Goal: Transaction & Acquisition: Purchase product/service

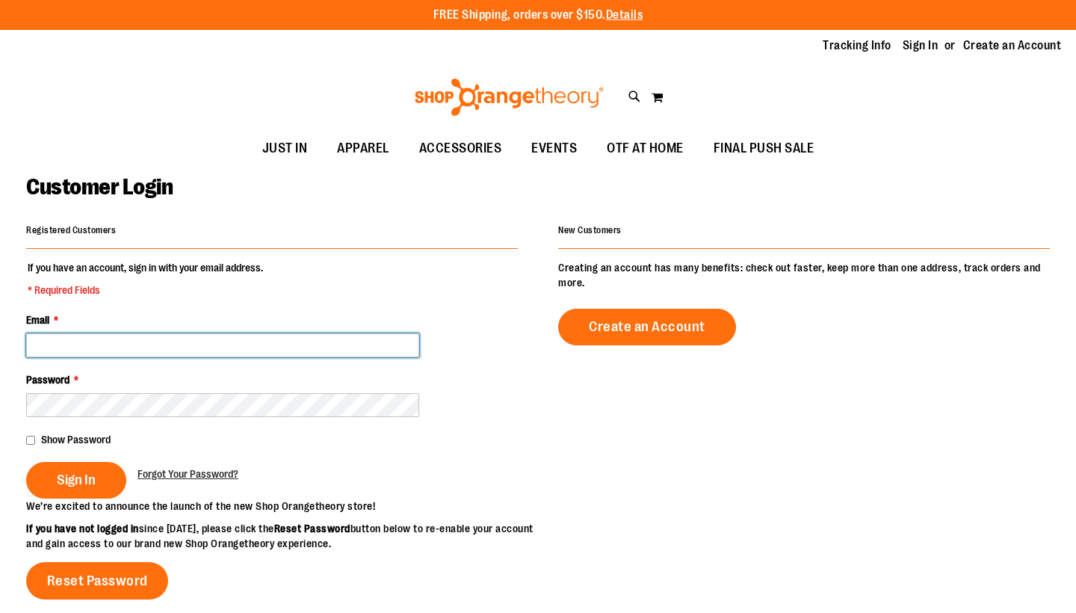
type input "**********"
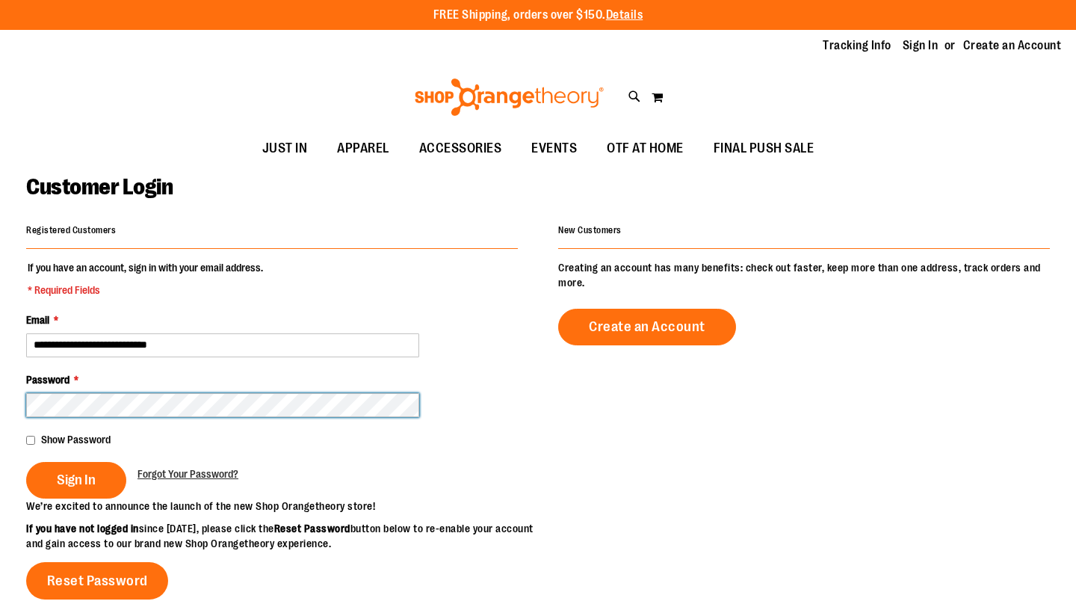
click at [75, 478] on button "Sign In" at bounding box center [76, 480] width 100 height 37
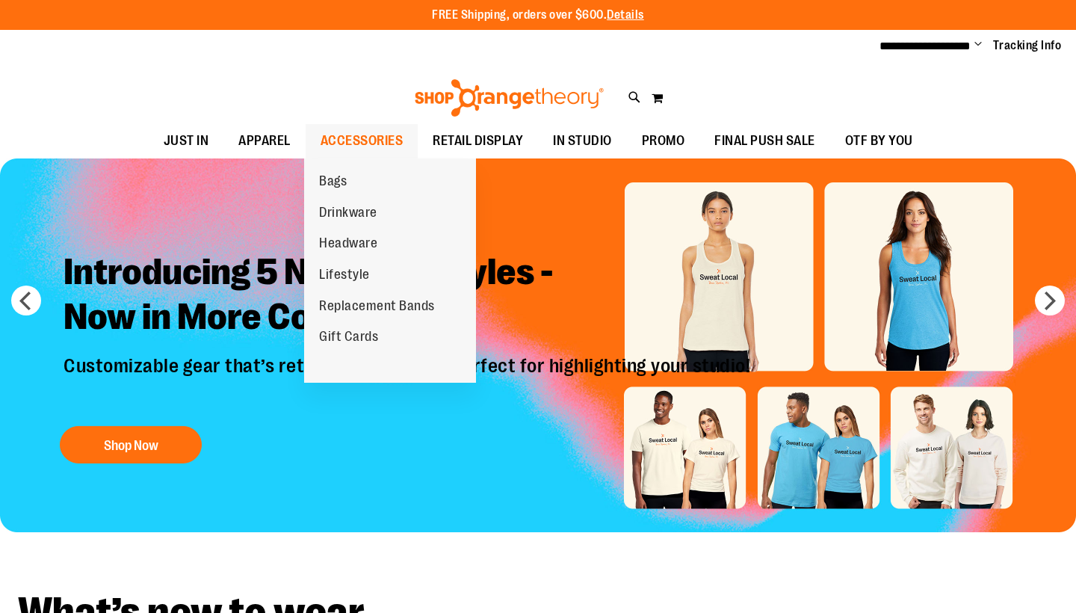
click at [354, 141] on span "ACCESSORIES" at bounding box center [362, 141] width 83 height 34
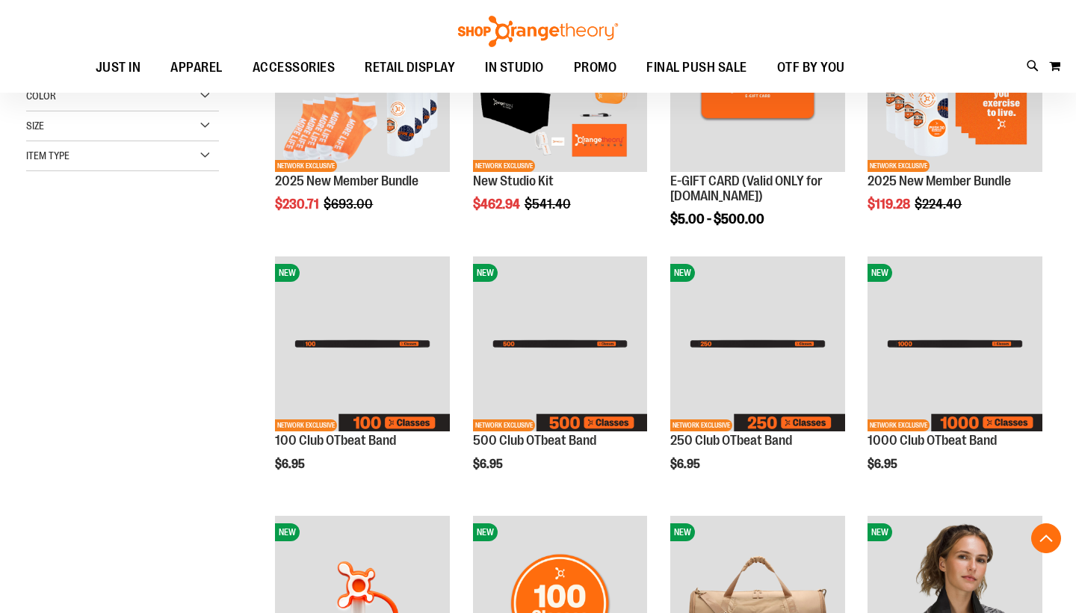
scroll to position [307, 0]
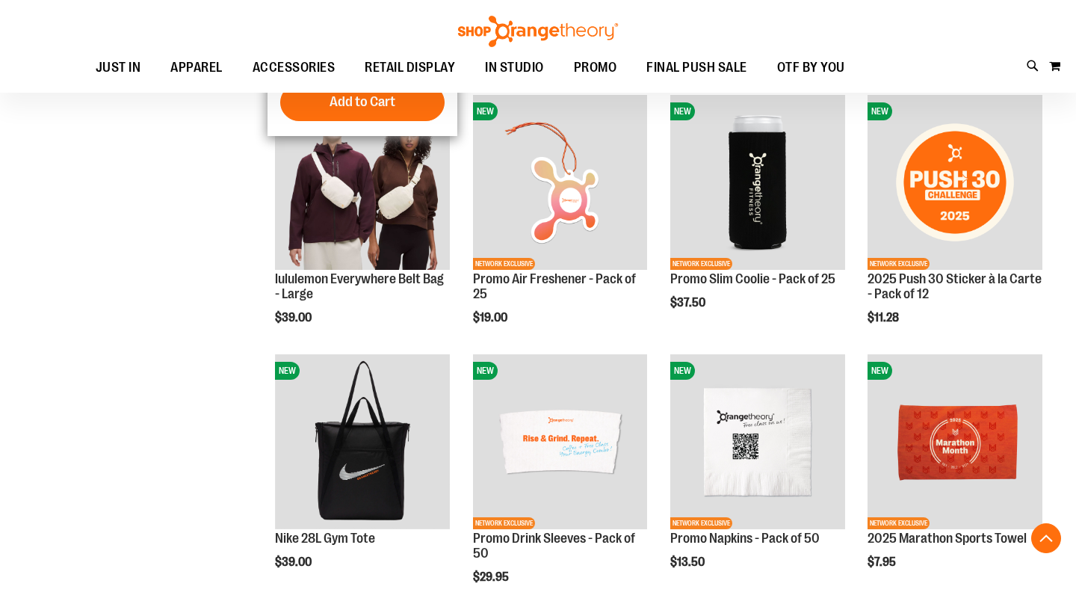
scroll to position [974, 0]
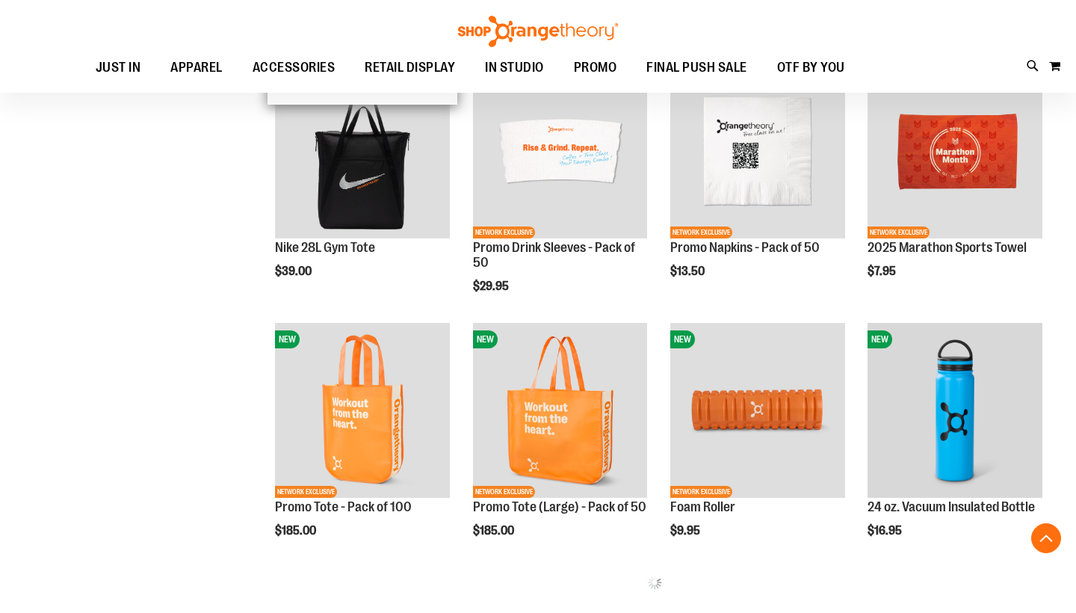
scroll to position [1292, 0]
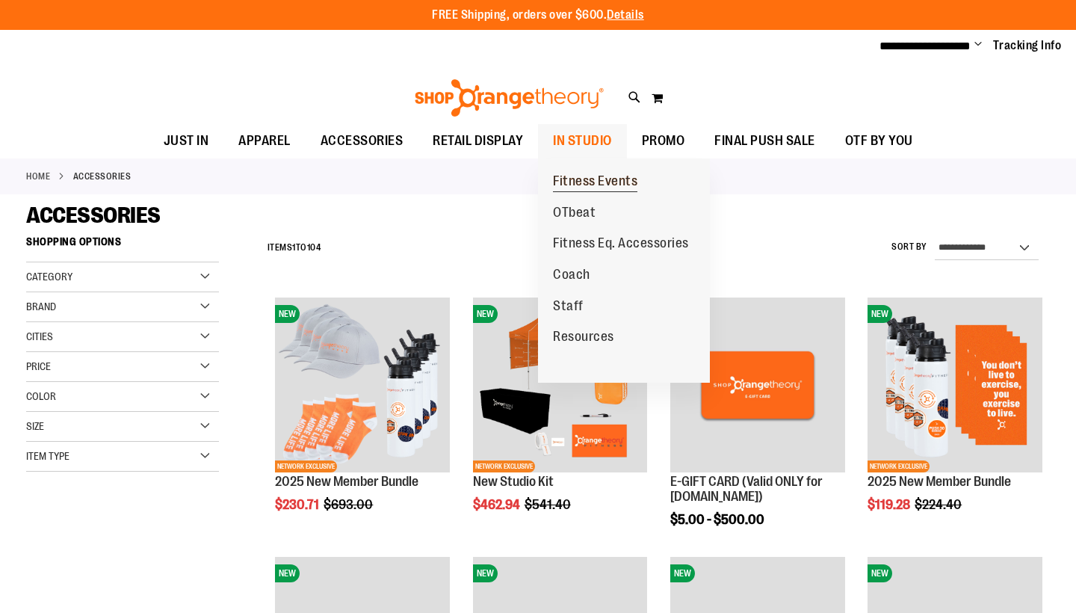
click at [572, 179] on span "Fitness Events" at bounding box center [595, 182] width 84 height 19
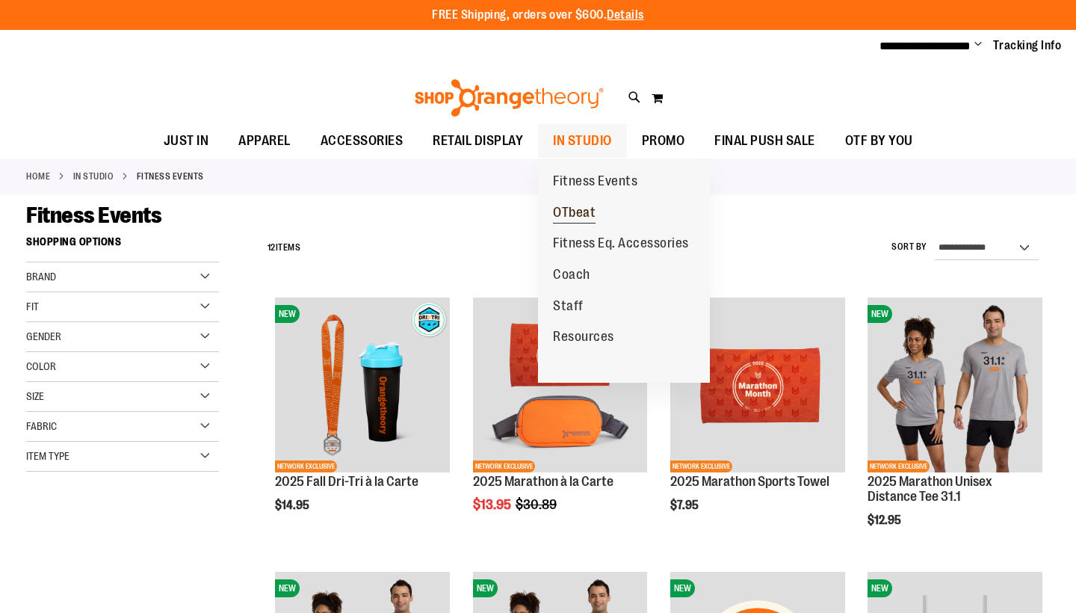
click at [567, 207] on span "OTbeat" at bounding box center [574, 214] width 43 height 19
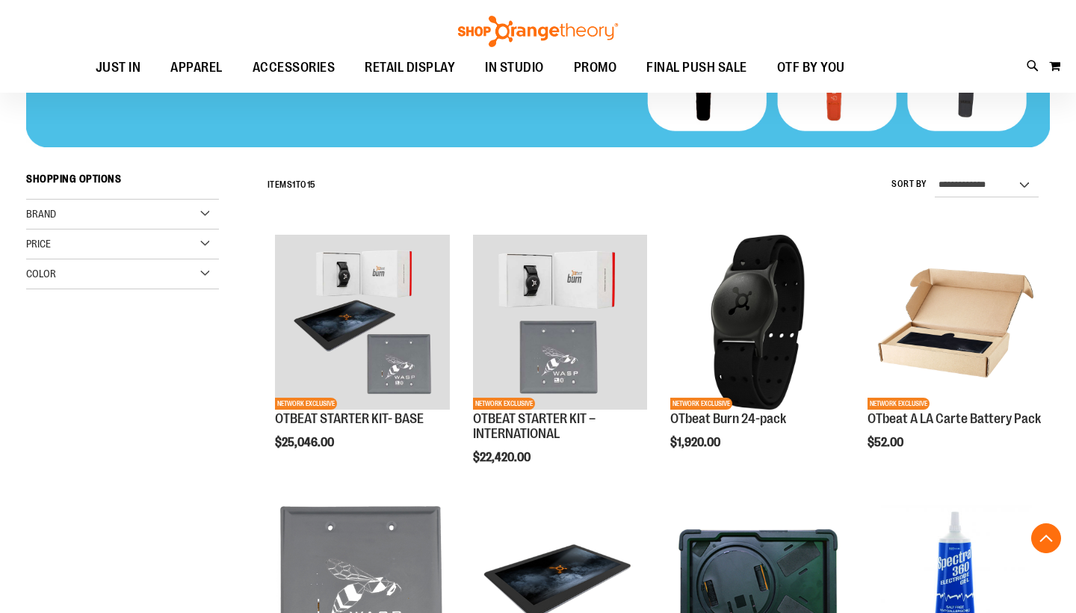
scroll to position [465, 0]
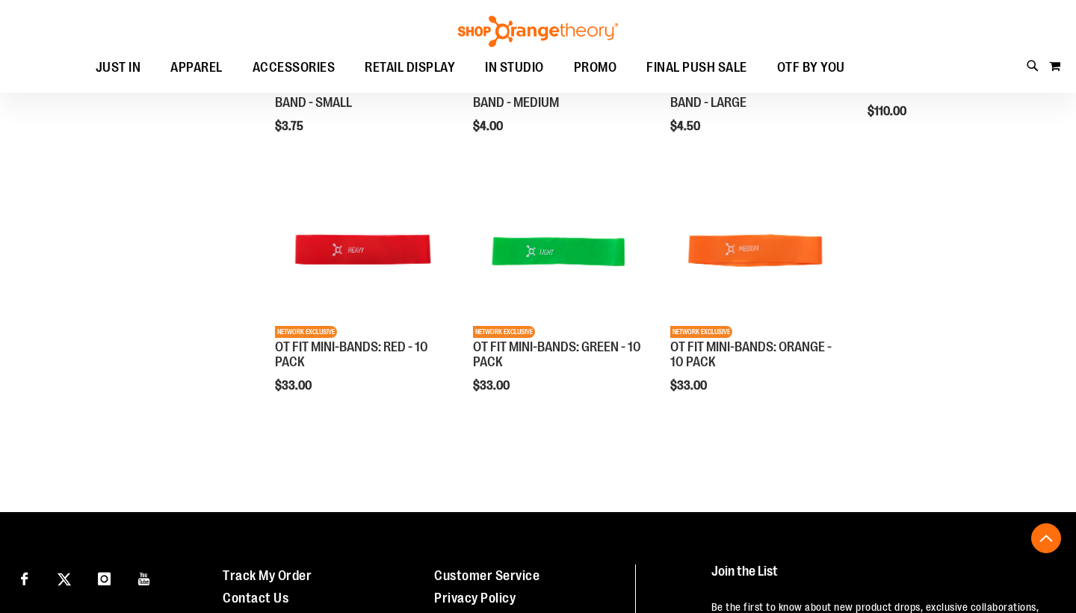
scroll to position [1152, 0]
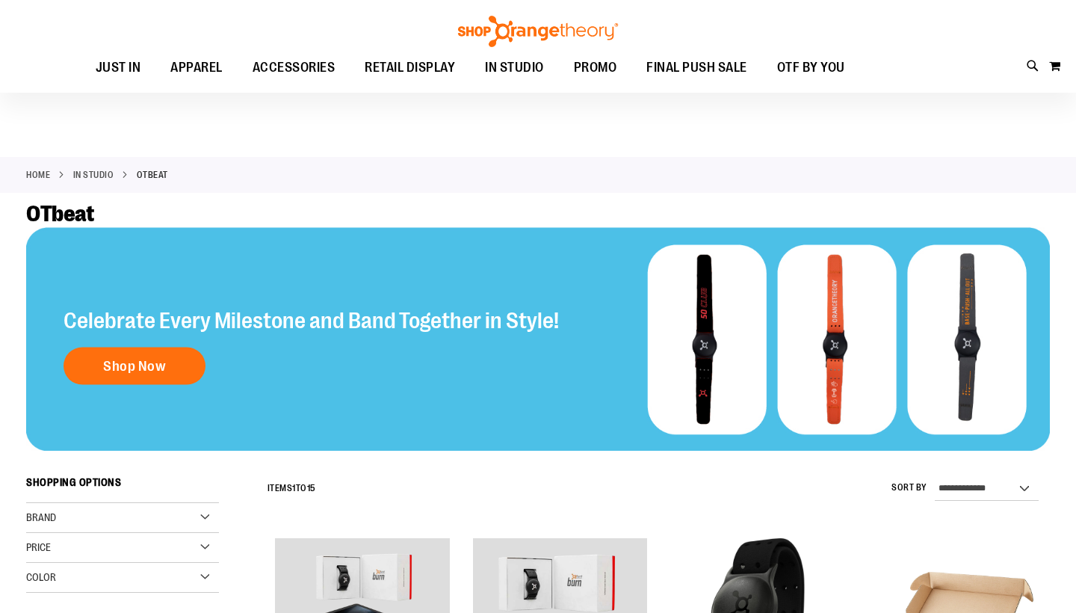
scroll to position [7, 0]
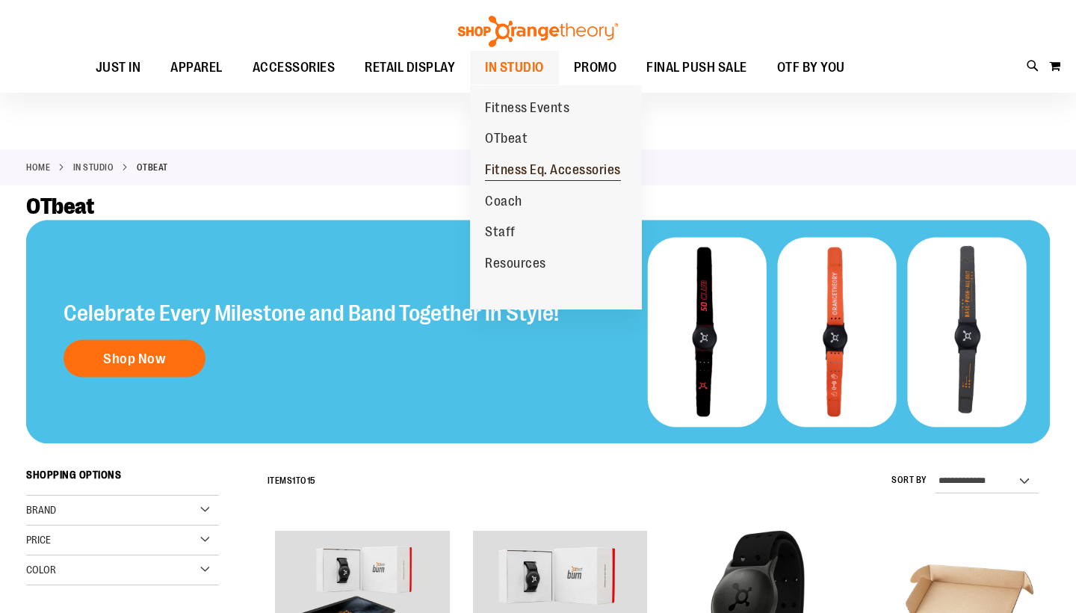
click at [510, 166] on span "Fitness Eq. Accessories" at bounding box center [553, 171] width 136 height 19
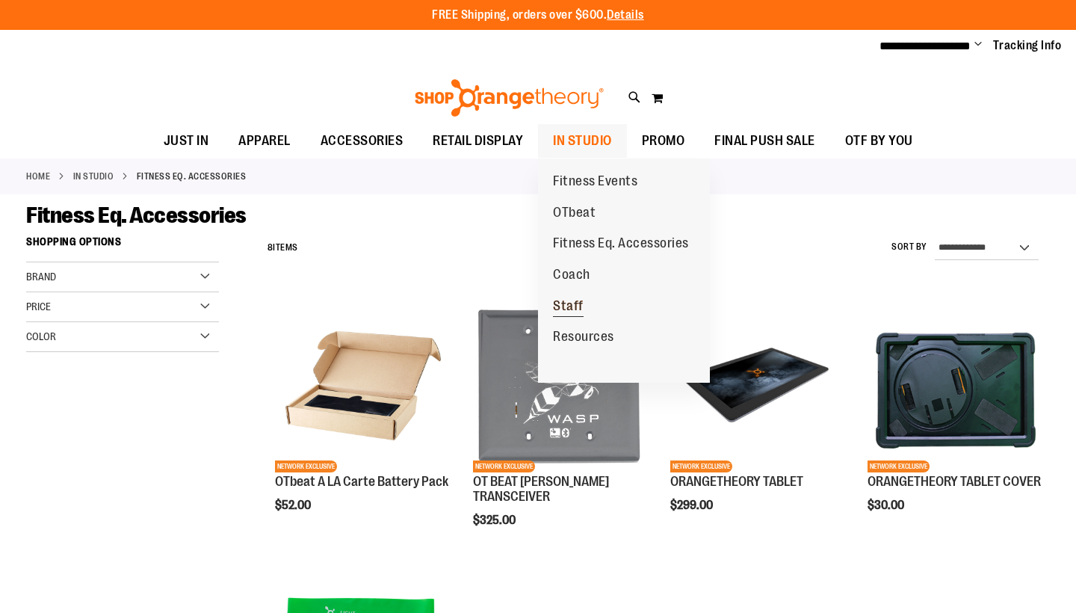
click at [561, 303] on span "Staff" at bounding box center [568, 307] width 31 height 19
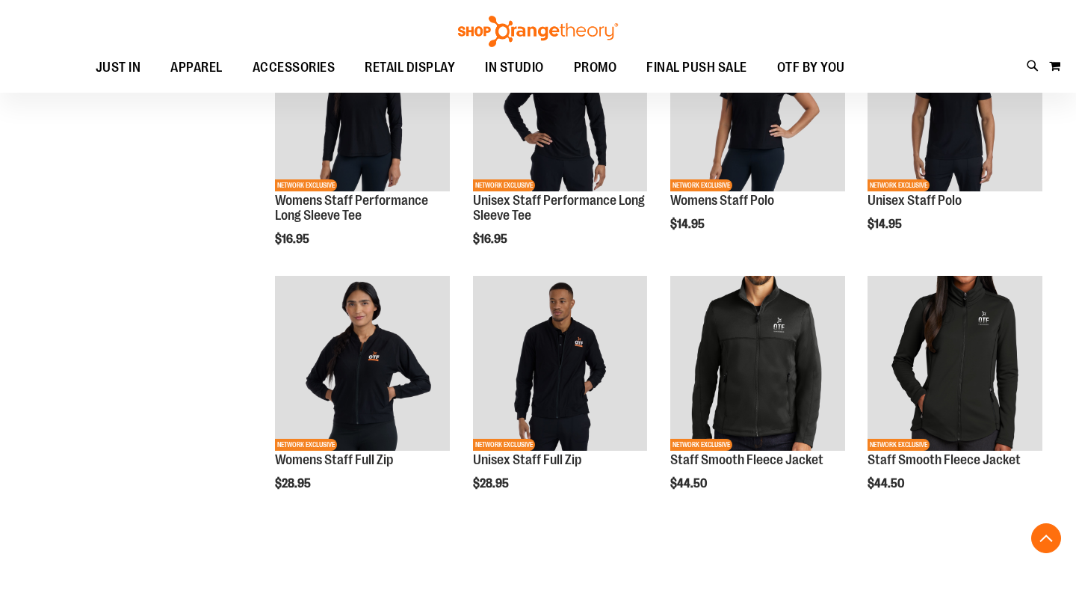
scroll to position [502, 1]
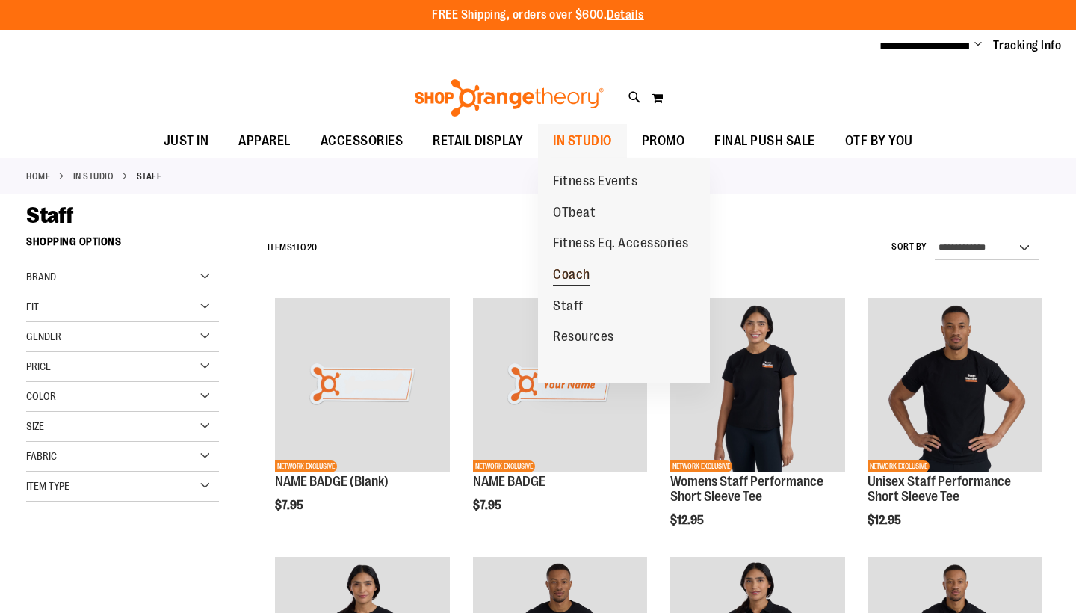
click at [564, 271] on span "Coach" at bounding box center [571, 276] width 37 height 19
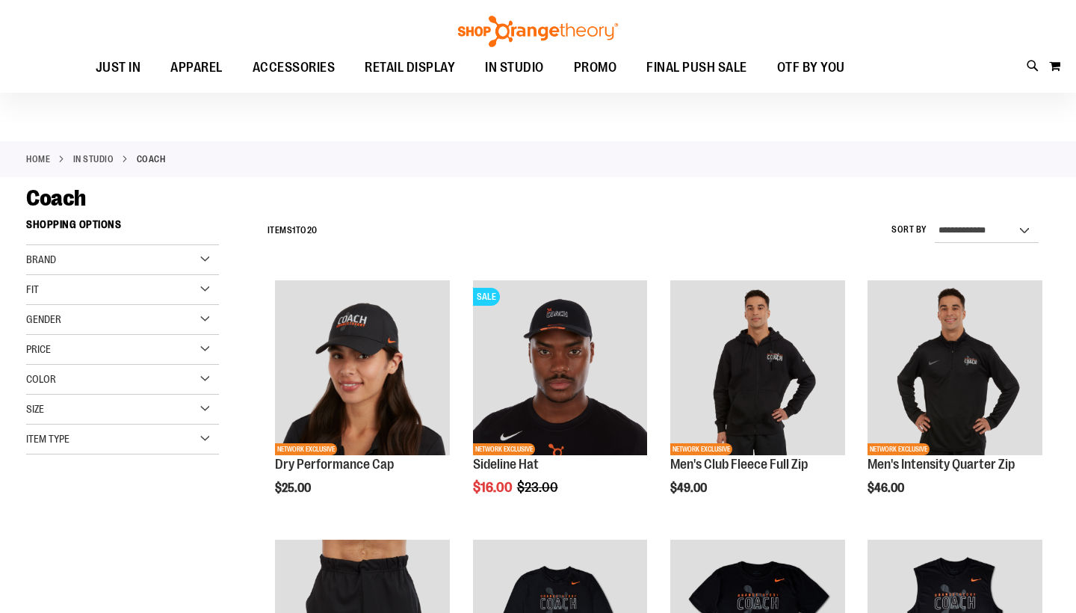
scroll to position [179, 0]
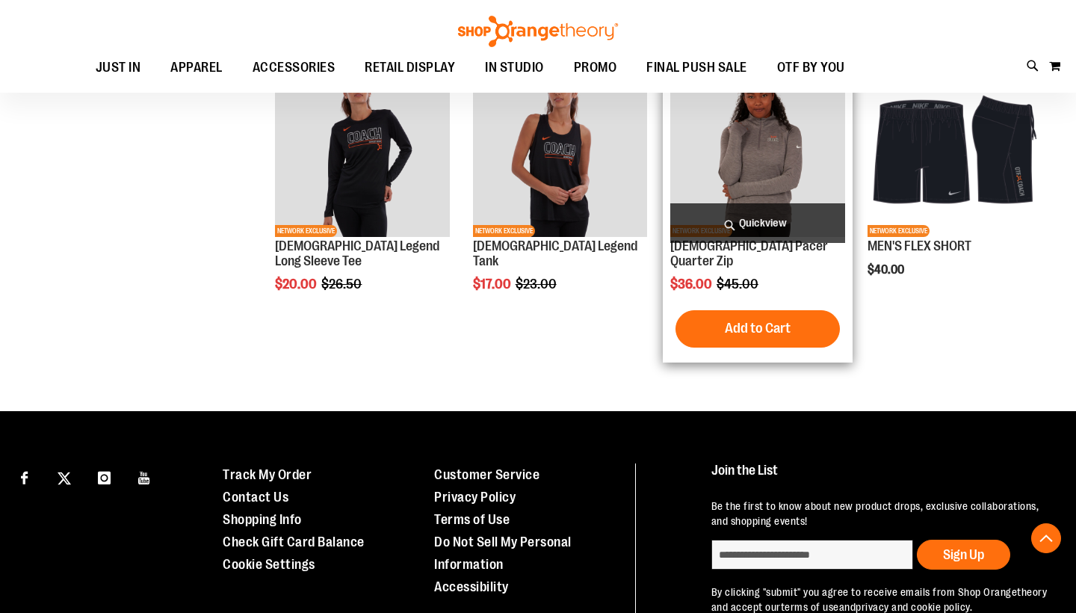
scroll to position [1271, 0]
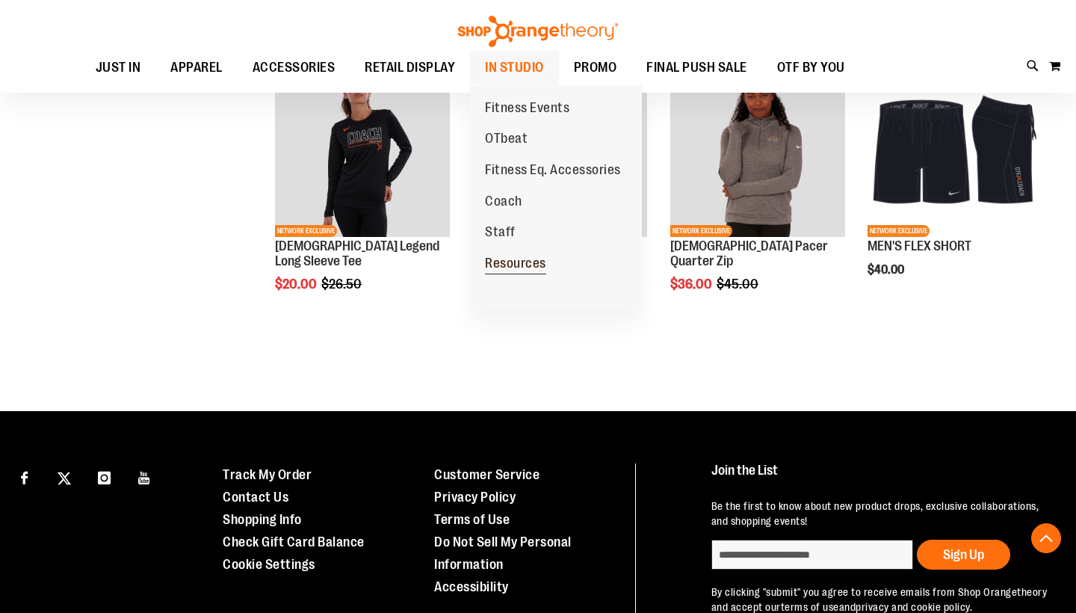
click at [508, 263] on span "Resources" at bounding box center [515, 265] width 61 height 19
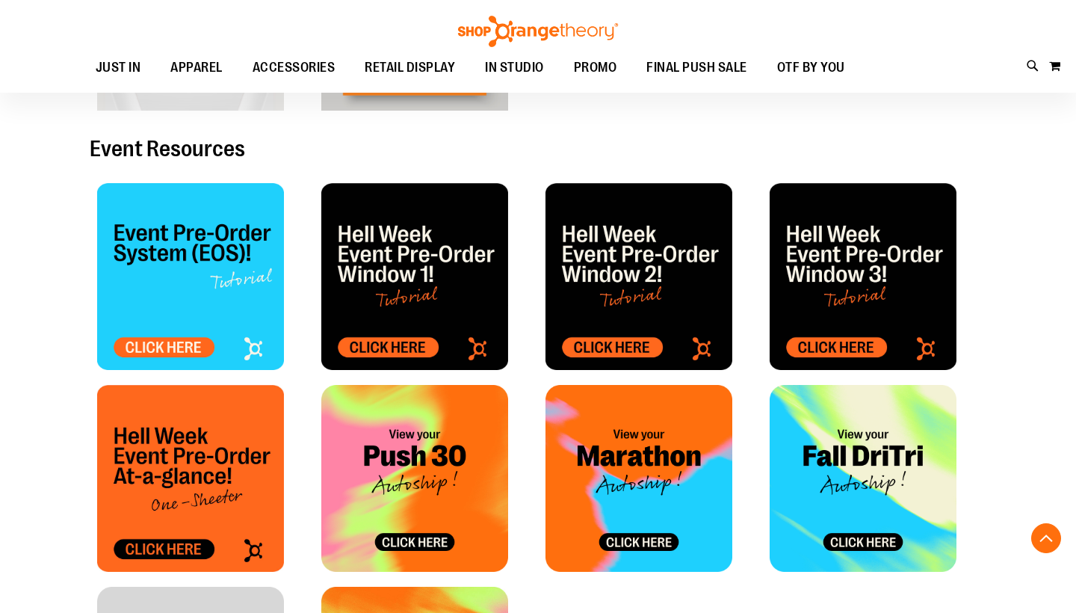
scroll to position [522, 0]
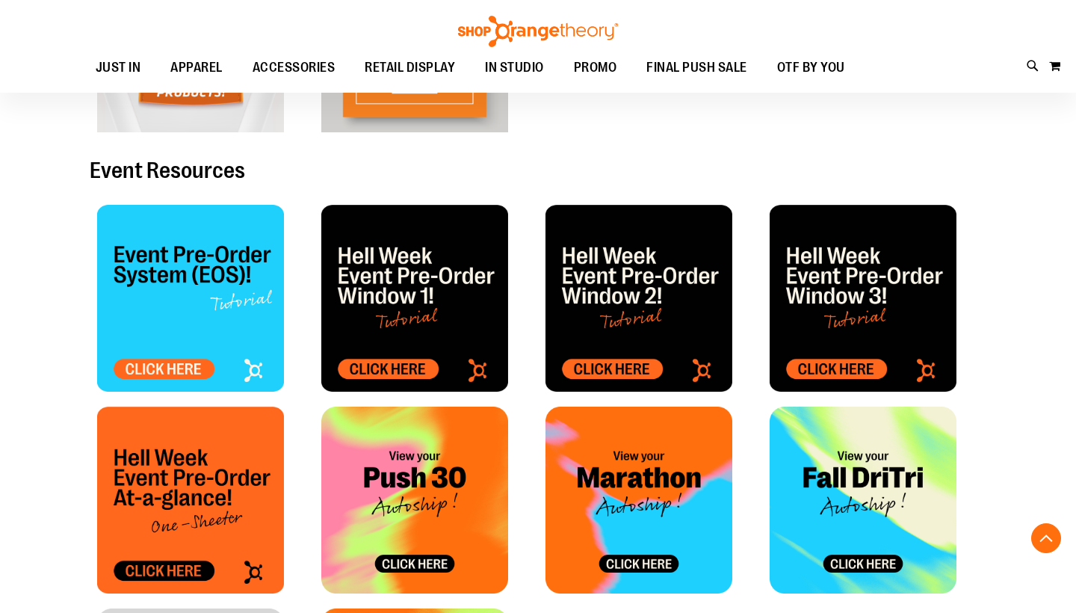
click at [187, 486] on img at bounding box center [190, 500] width 187 height 187
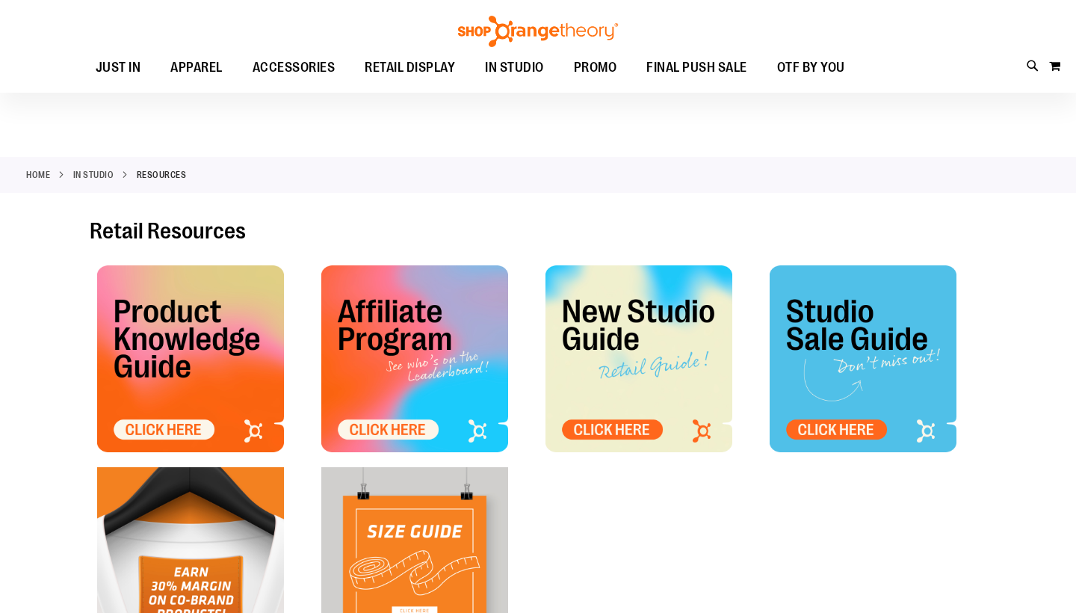
scroll to position [0, 0]
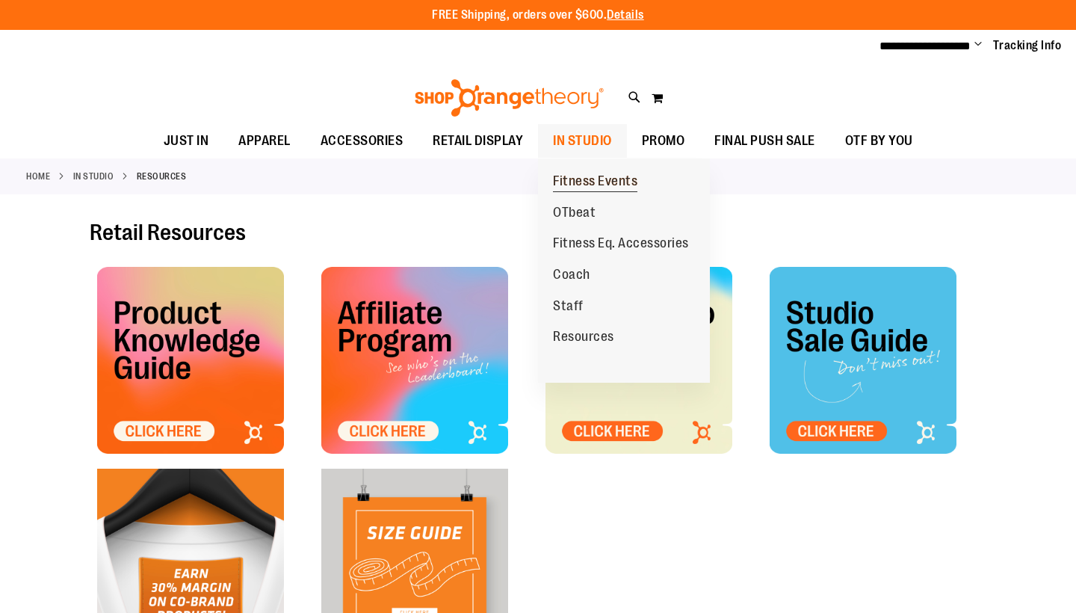
click at [596, 178] on span "Fitness Events" at bounding box center [595, 182] width 84 height 19
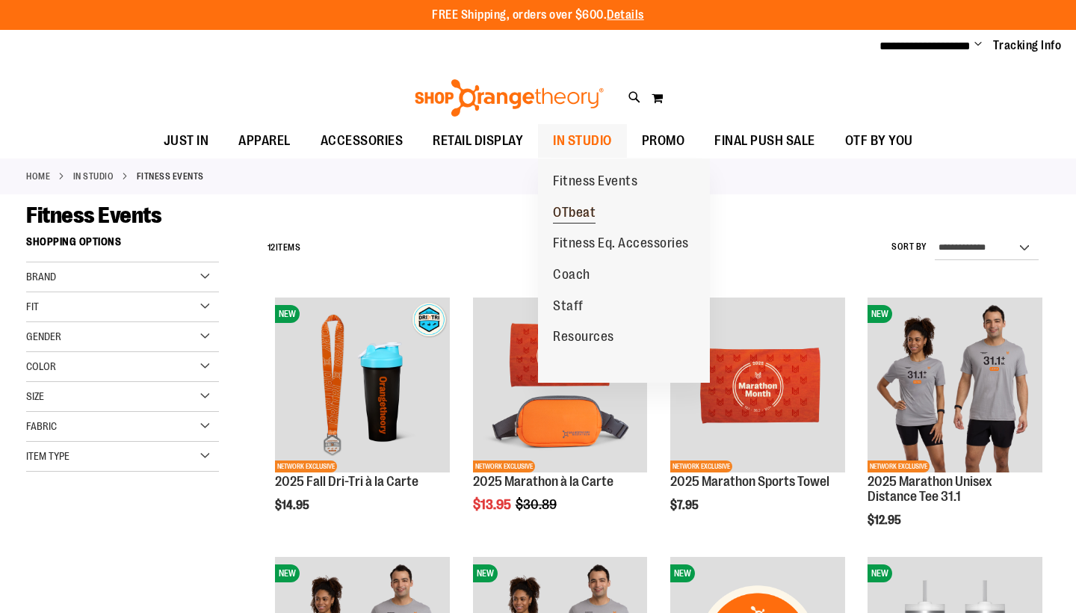
click at [573, 207] on span "OTbeat" at bounding box center [574, 214] width 43 height 19
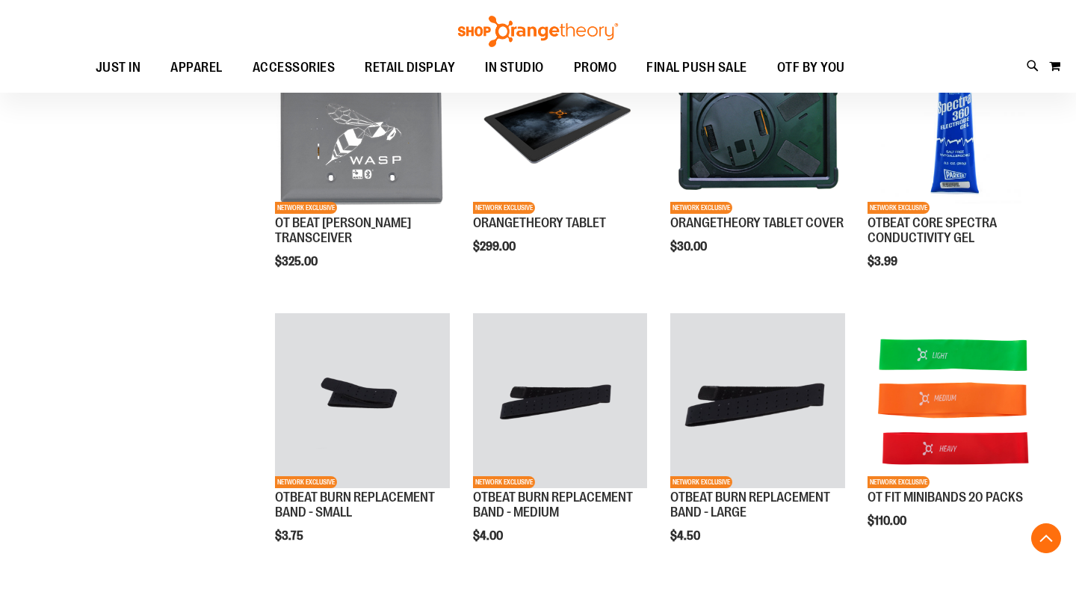
scroll to position [679, 0]
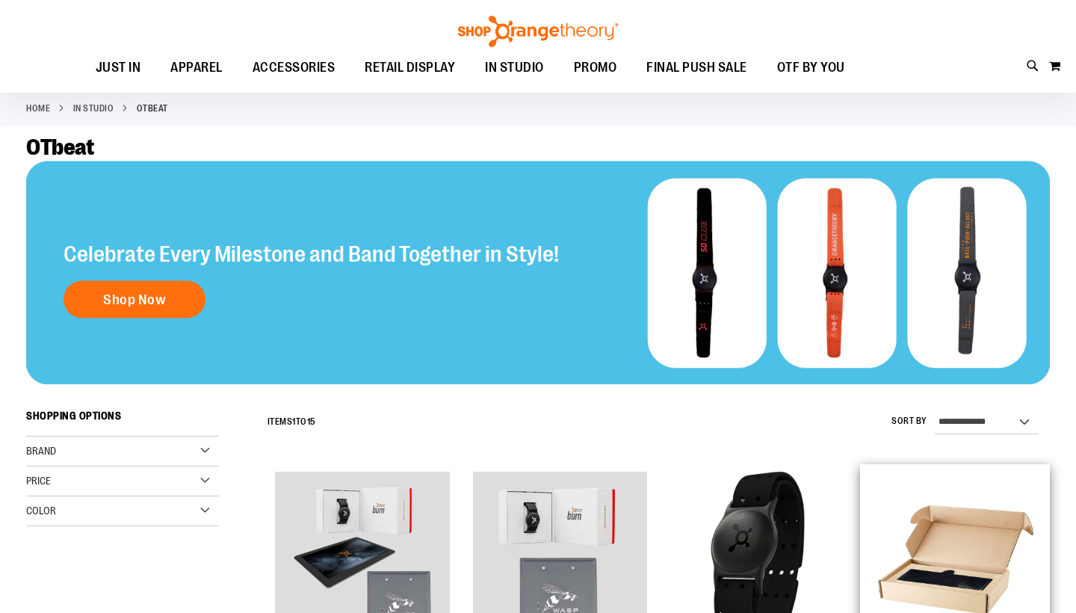
scroll to position [49, 0]
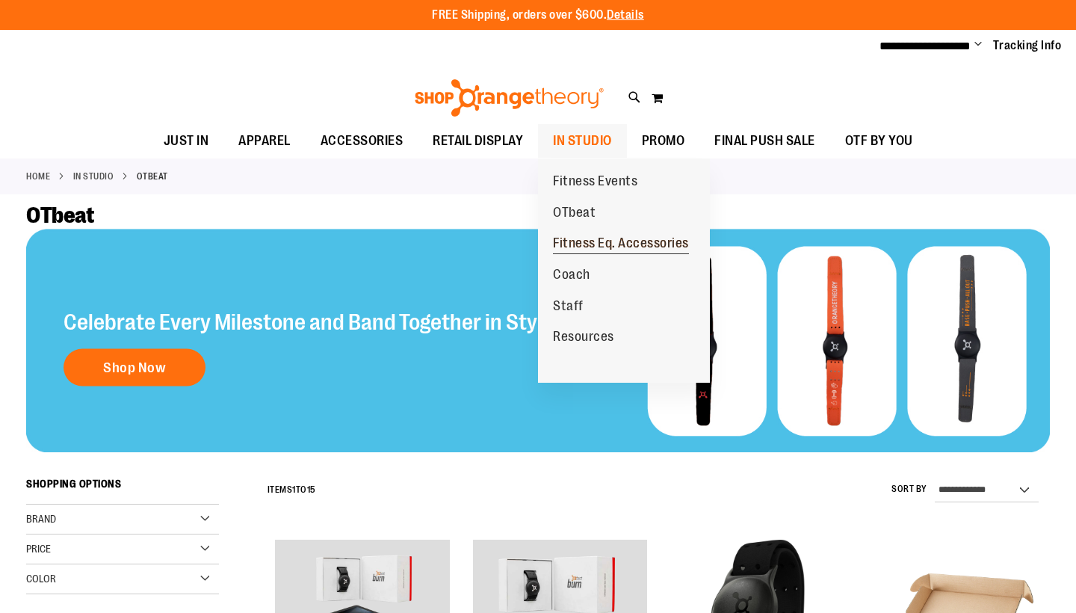
click at [568, 236] on span "Fitness Eq. Accessories" at bounding box center [621, 244] width 136 height 19
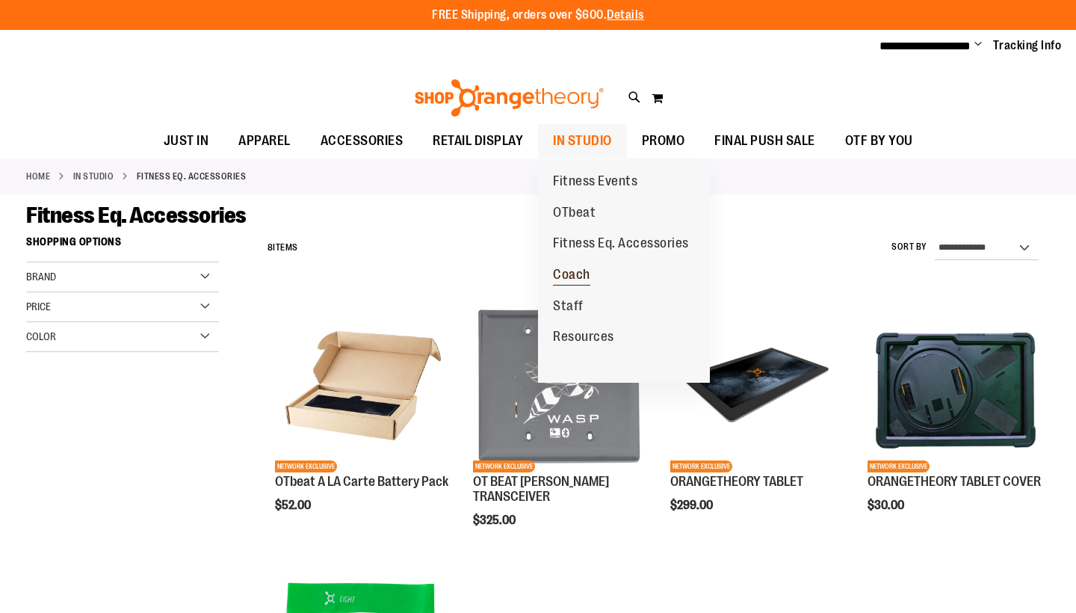
click at [569, 267] on span "Coach" at bounding box center [571, 276] width 37 height 19
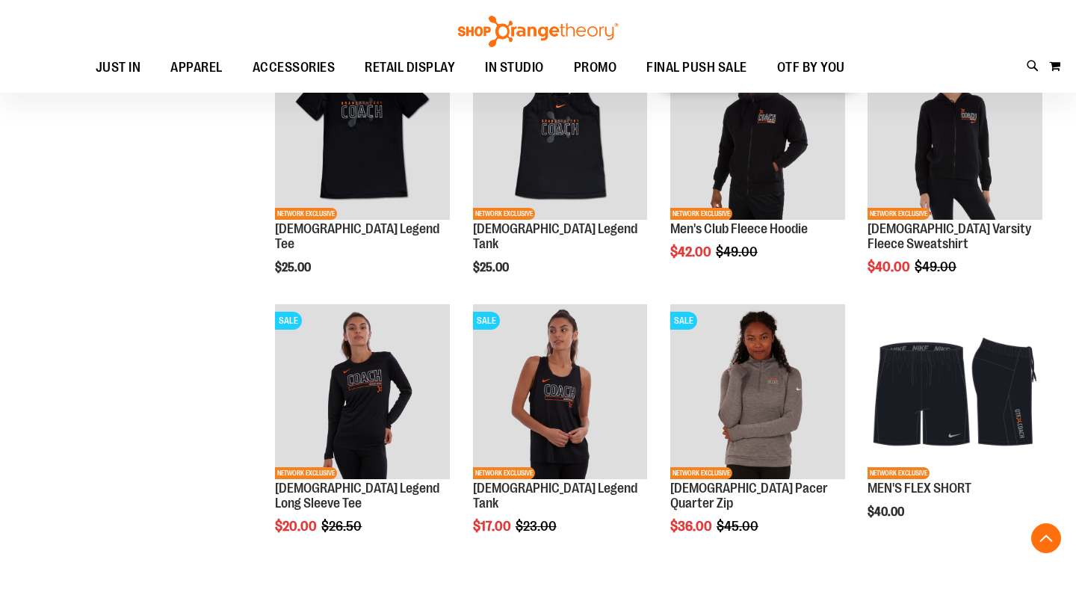
scroll to position [1138, 0]
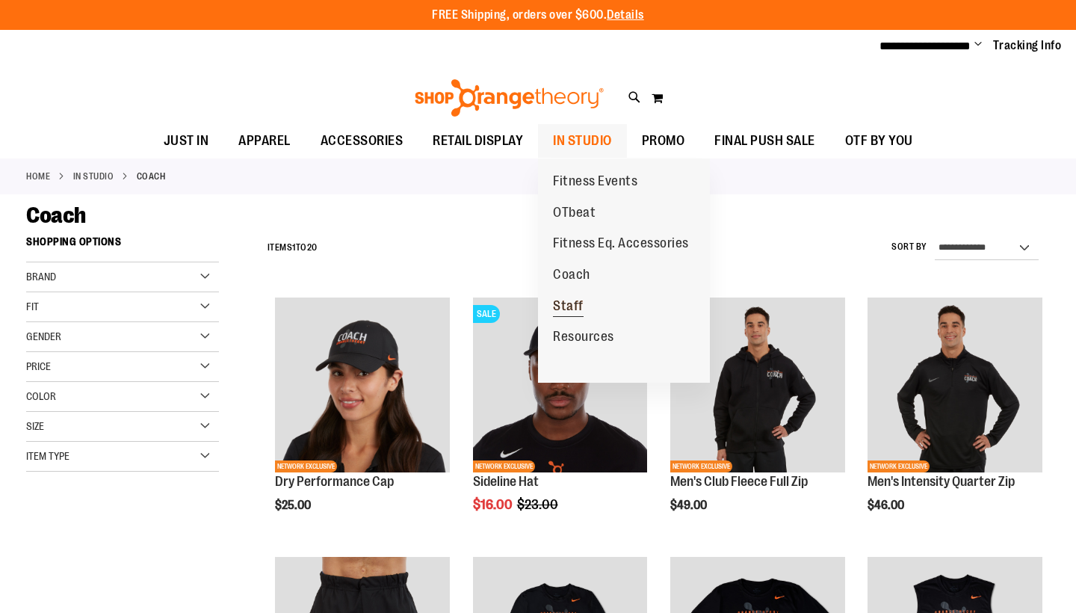
click at [570, 306] on span "Staff" at bounding box center [568, 307] width 31 height 19
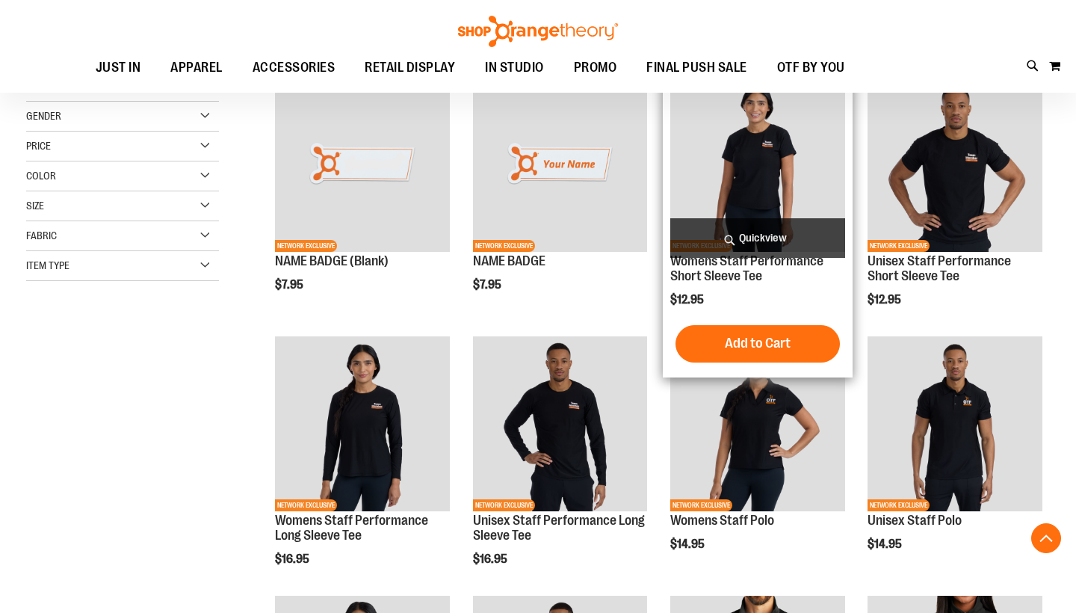
scroll to position [321, 0]
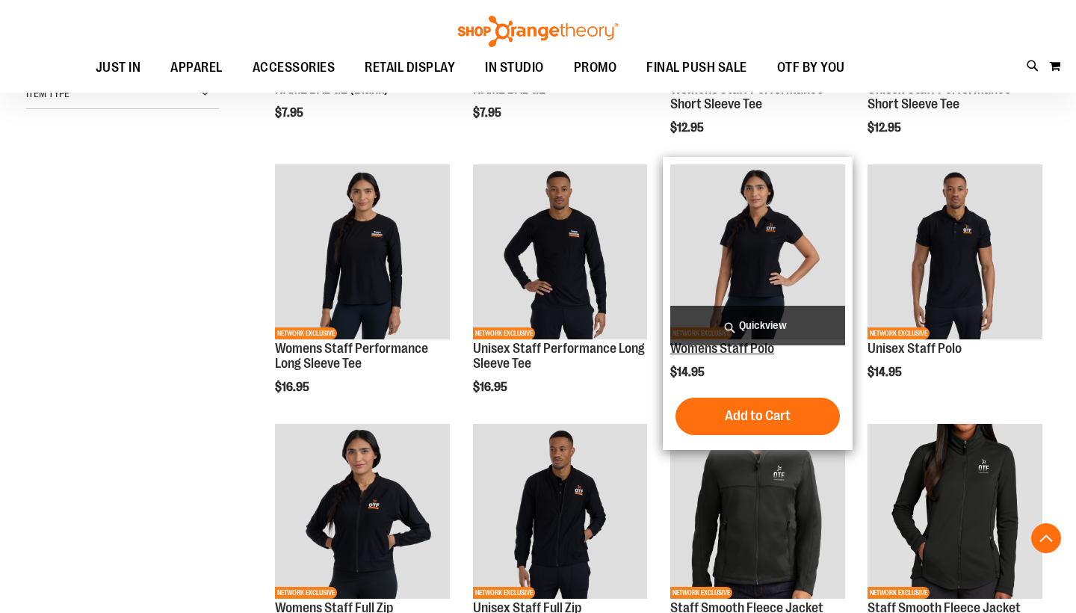
scroll to position [460, 0]
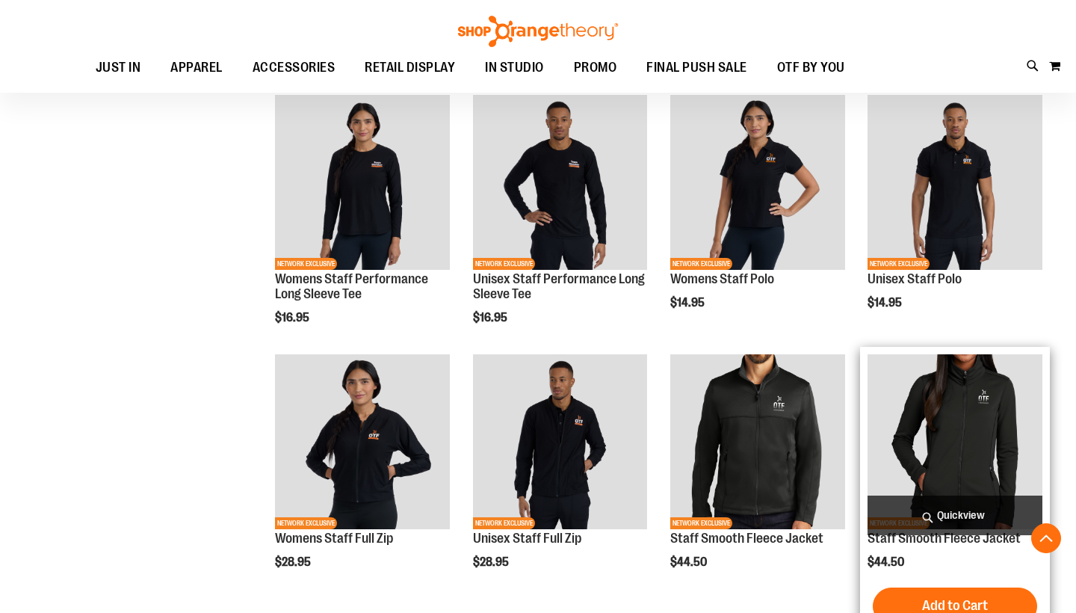
click at [935, 449] on img "product" at bounding box center [955, 441] width 175 height 175
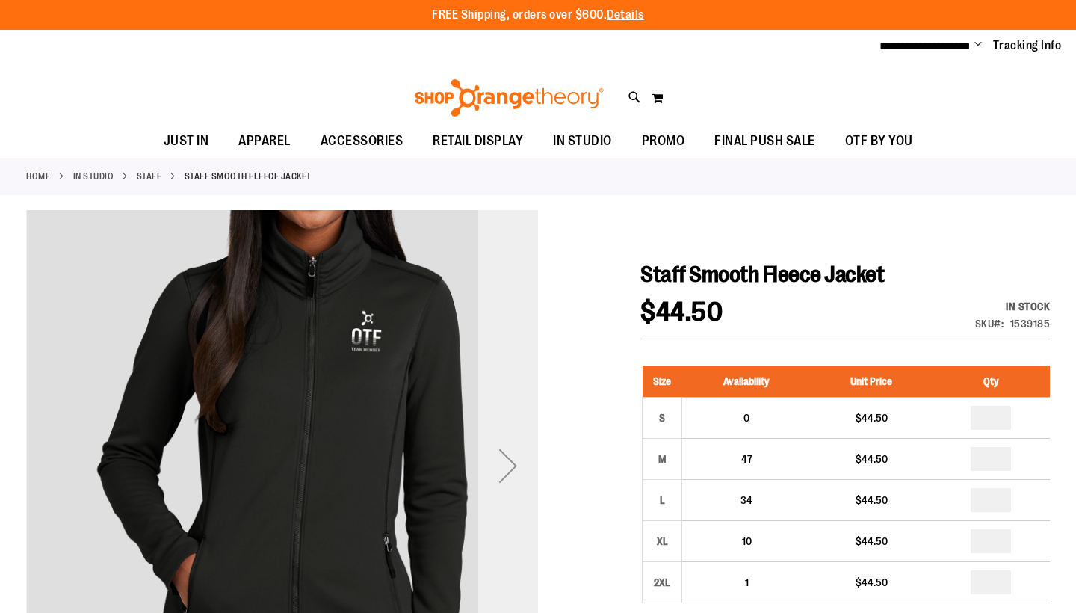
click at [511, 469] on div "Next" at bounding box center [508, 466] width 60 height 60
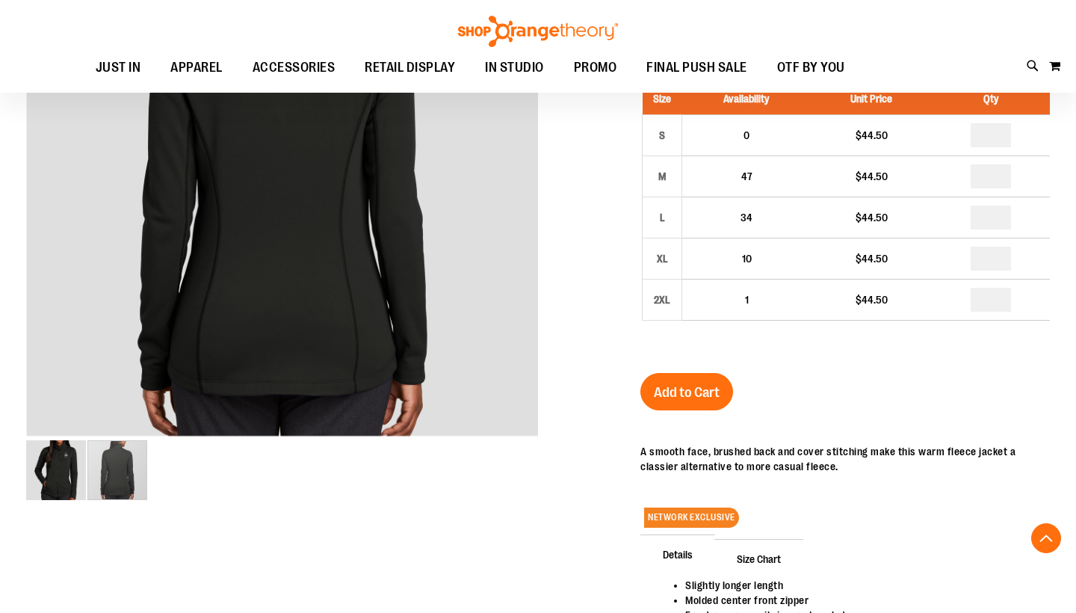
scroll to position [281, 0]
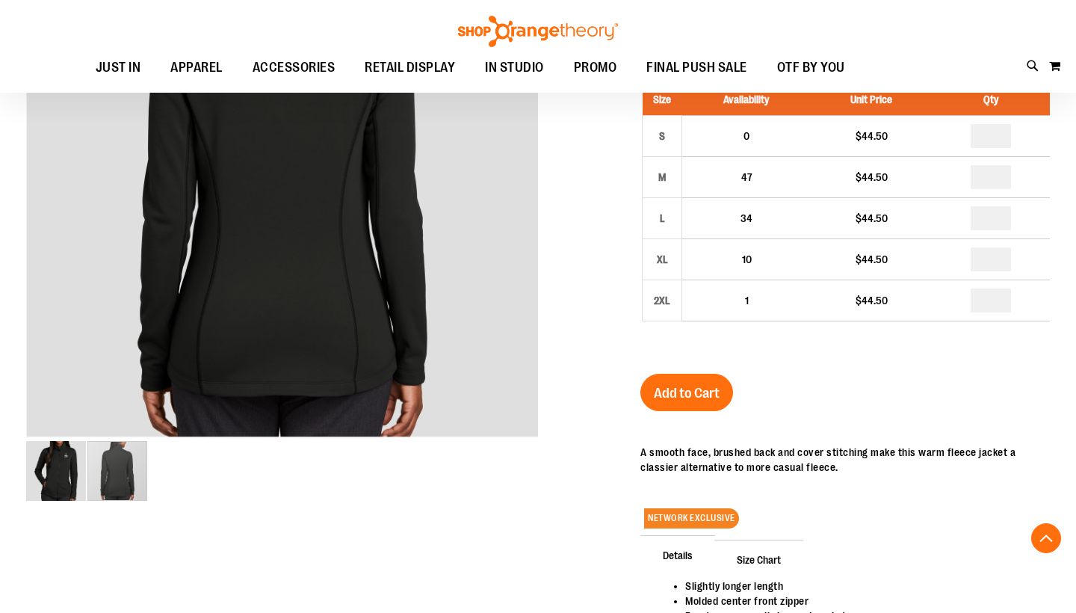
click at [69, 466] on img "image 1 of 2" at bounding box center [56, 471] width 60 height 60
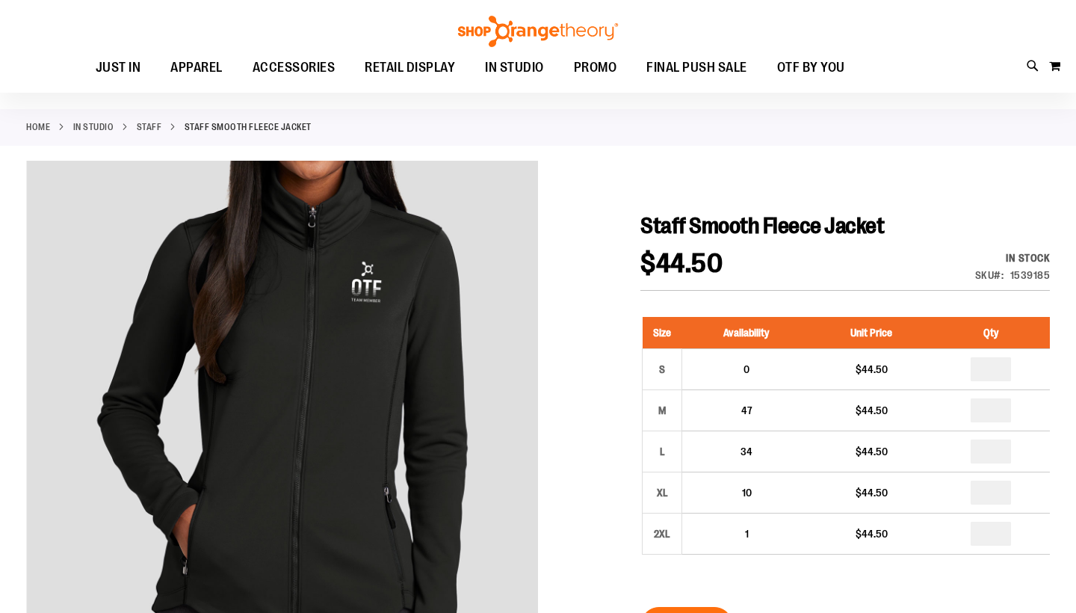
scroll to position [11, 0]
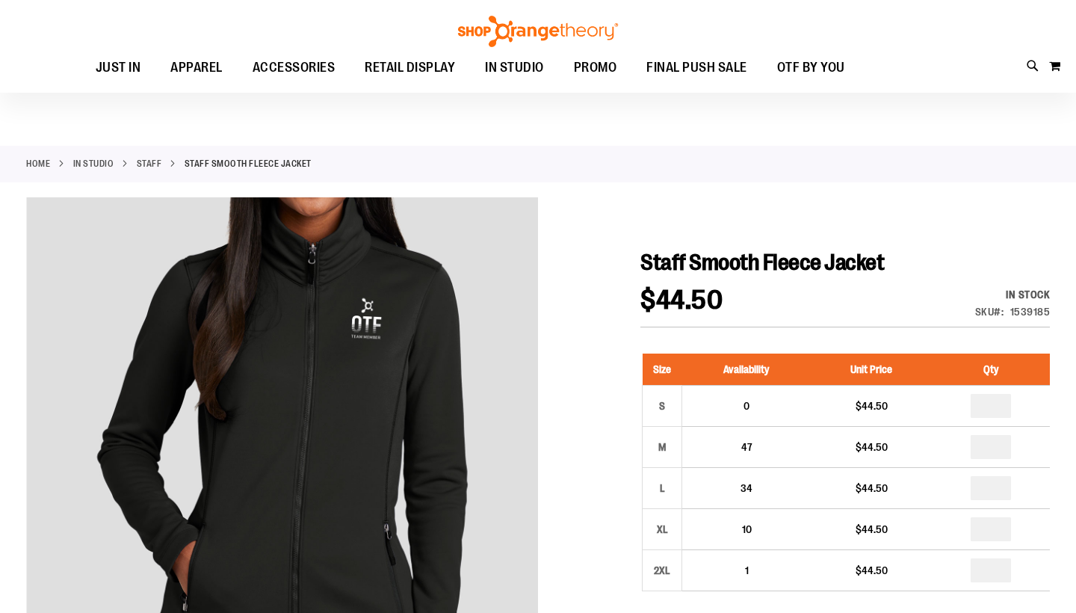
click at [149, 158] on link "Staff" at bounding box center [149, 163] width 25 height 13
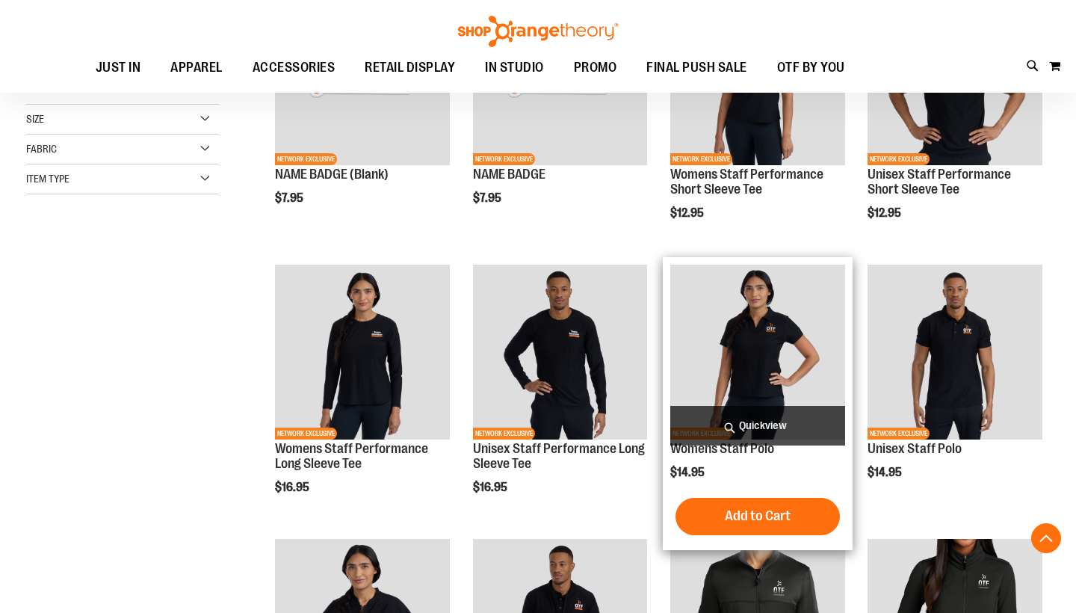
scroll to position [309, 0]
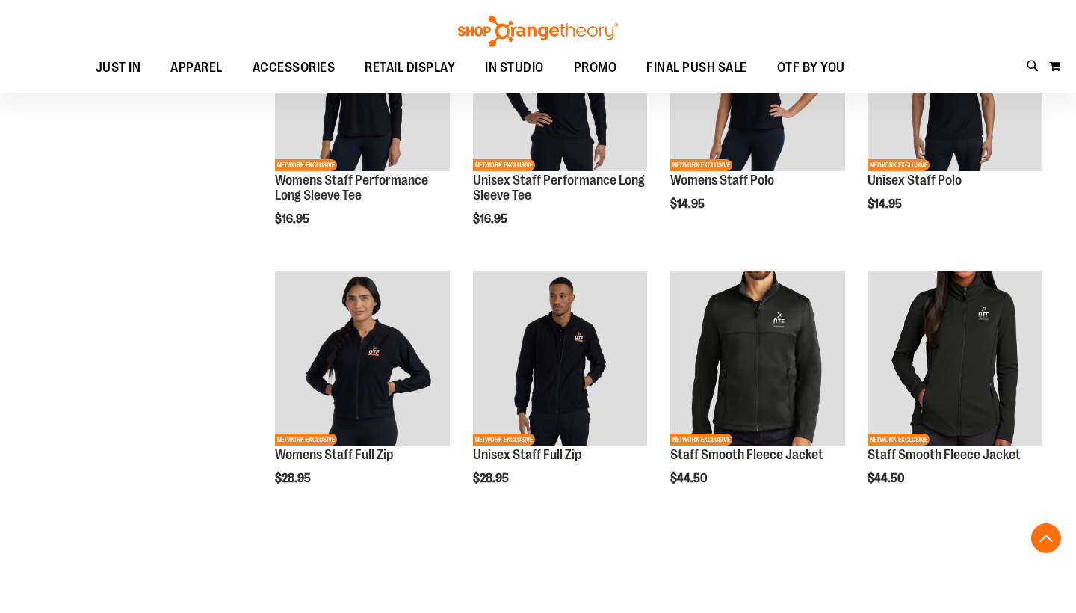
scroll to position [577, 0]
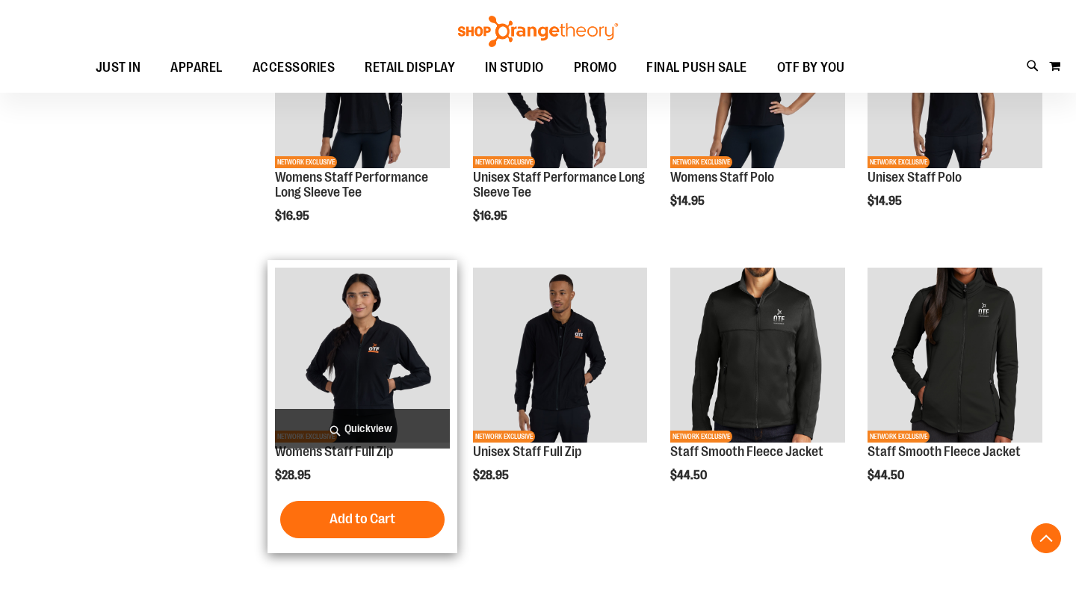
click at [405, 324] on img "product" at bounding box center [362, 355] width 175 height 175
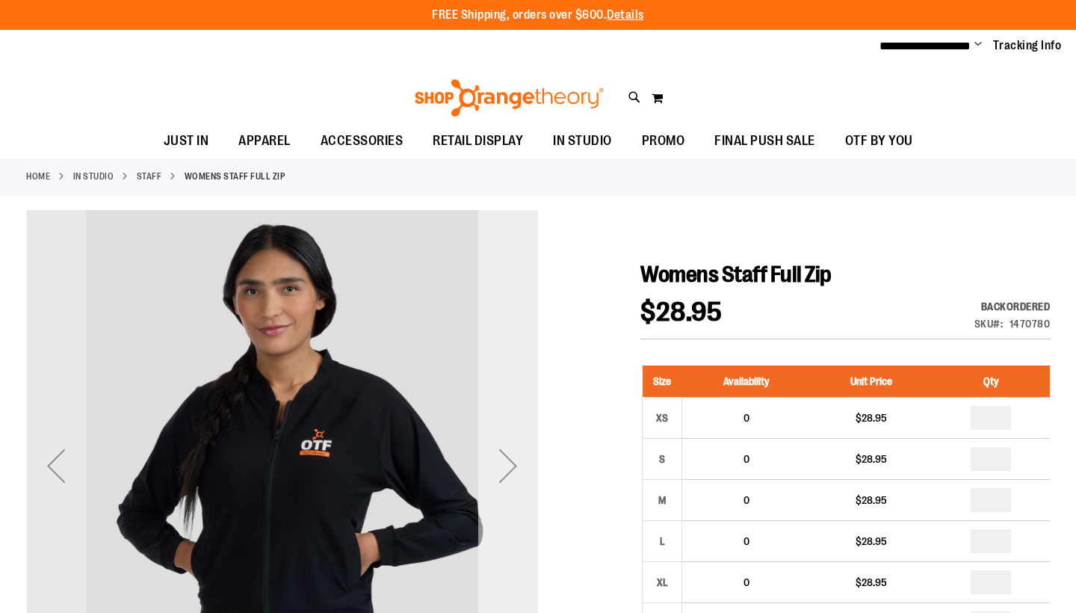
click at [519, 458] on div "Next" at bounding box center [508, 466] width 60 height 60
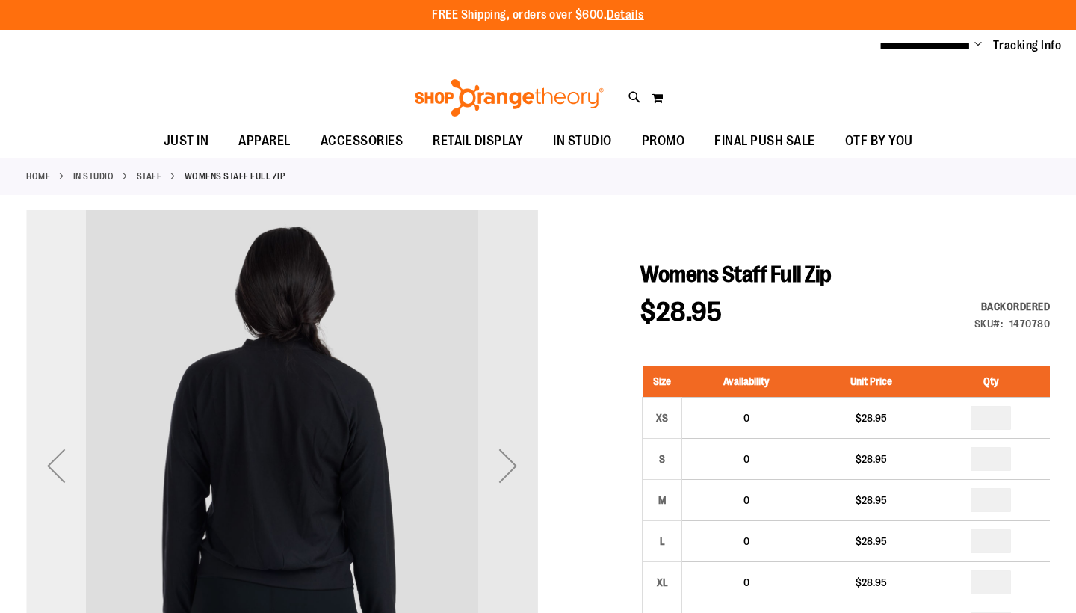
click at [57, 460] on div "Previous" at bounding box center [56, 466] width 60 height 60
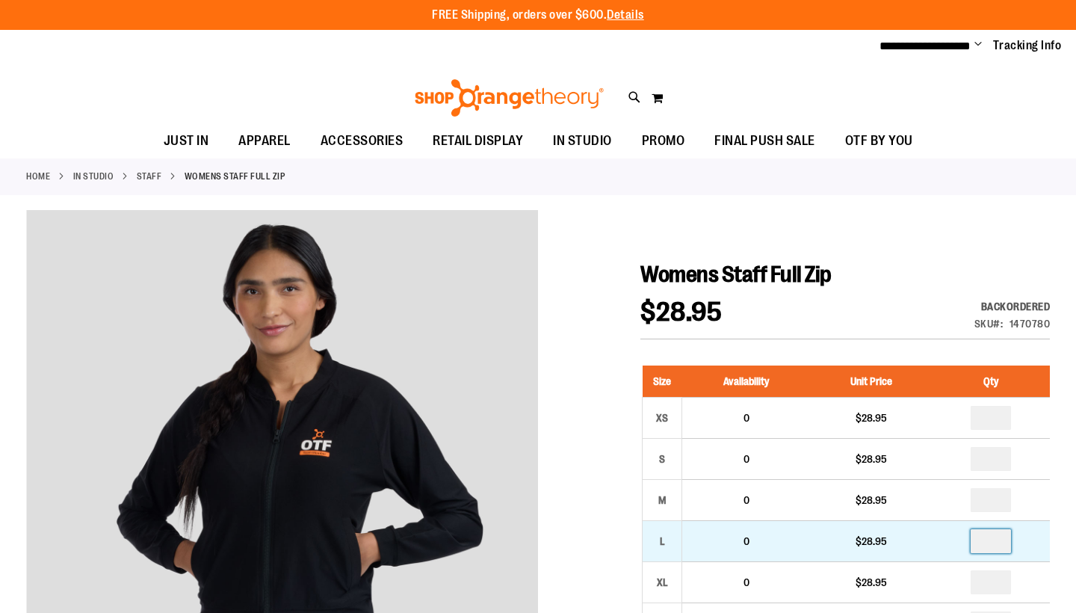
drag, startPoint x: 1003, startPoint y: 537, endPoint x: 884, endPoint y: 531, distance: 119.7
click at [884, 532] on tr "L 0 $28.95" at bounding box center [847, 541] width 408 height 41
type input "*"
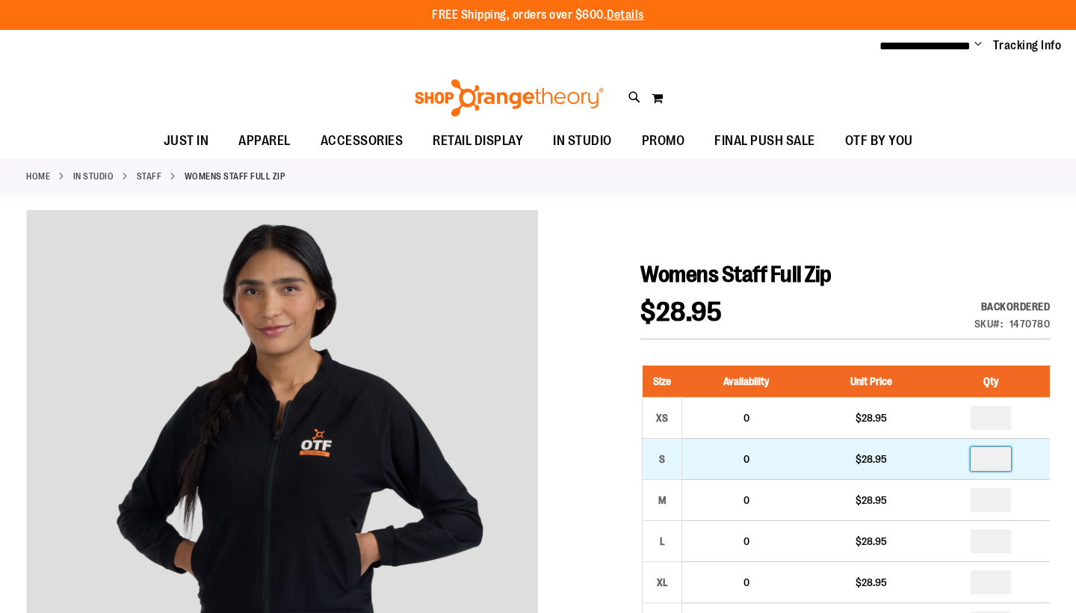
drag, startPoint x: 1003, startPoint y: 458, endPoint x: 928, endPoint y: 458, distance: 75.5
click at [992, 458] on input "number" at bounding box center [991, 459] width 40 height 24
type input "*"
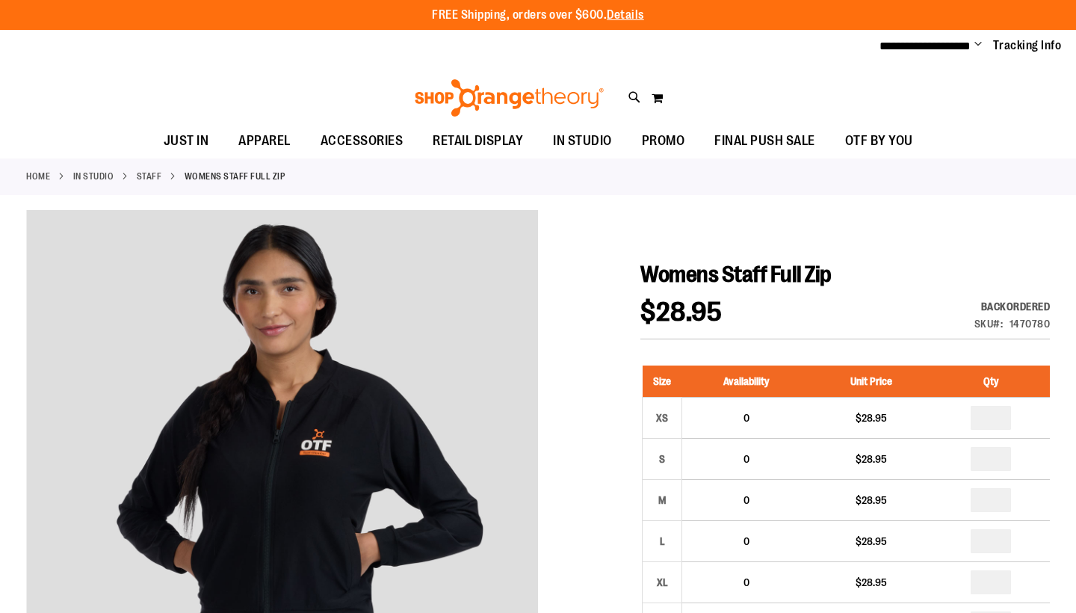
click at [902, 329] on div "$28.95 Backordered Only %1 left SKU 1470780" at bounding box center [846, 319] width 410 height 40
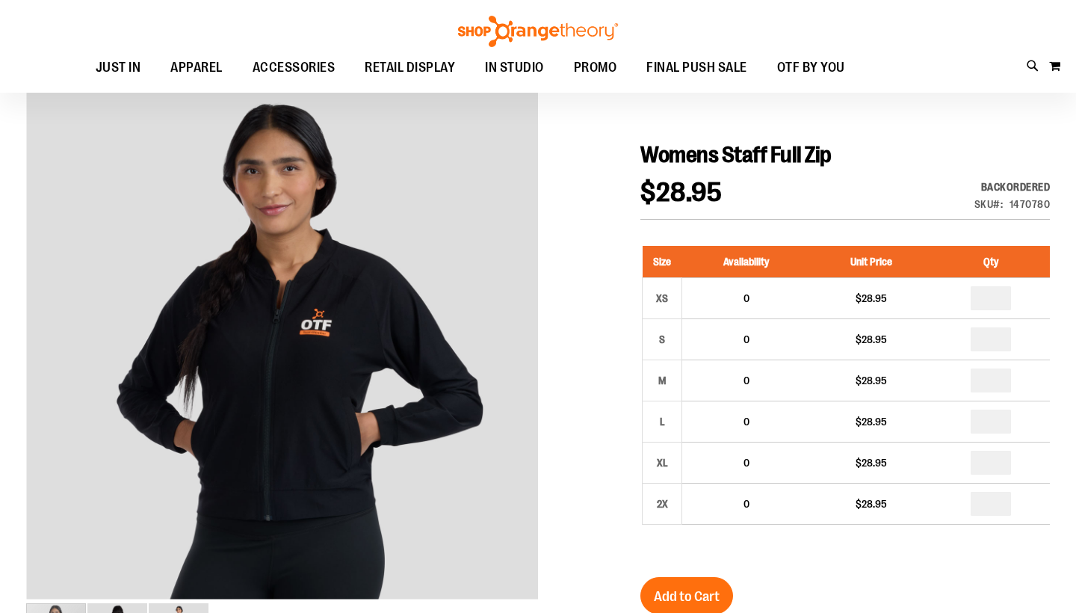
scroll to position [121, 0]
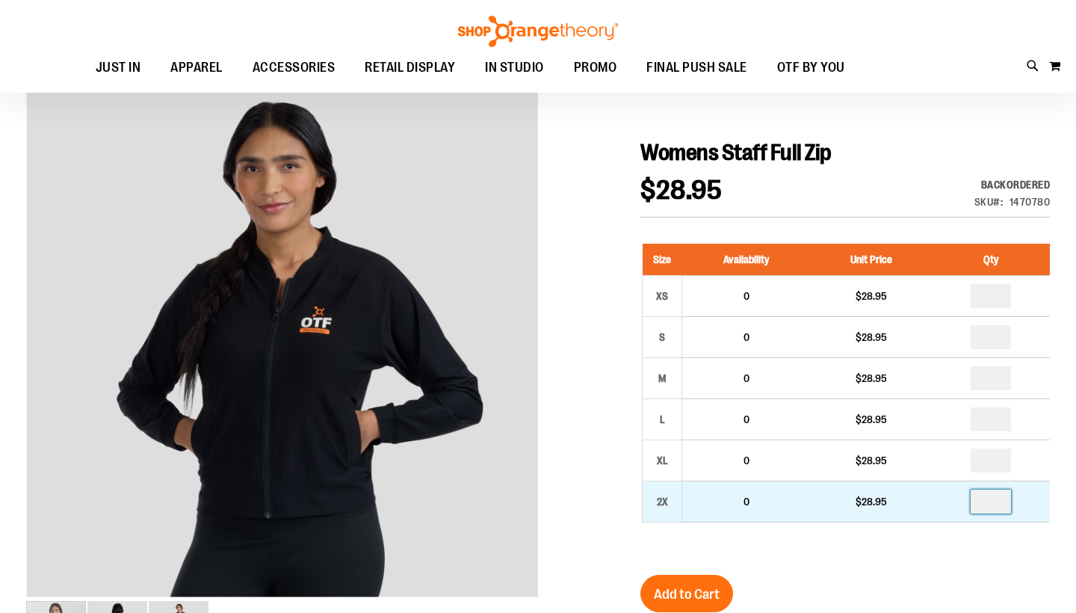
drag, startPoint x: 1009, startPoint y: 502, endPoint x: 998, endPoint y: 502, distance: 11.2
click at [998, 502] on input "number" at bounding box center [991, 502] width 40 height 24
type input "*"
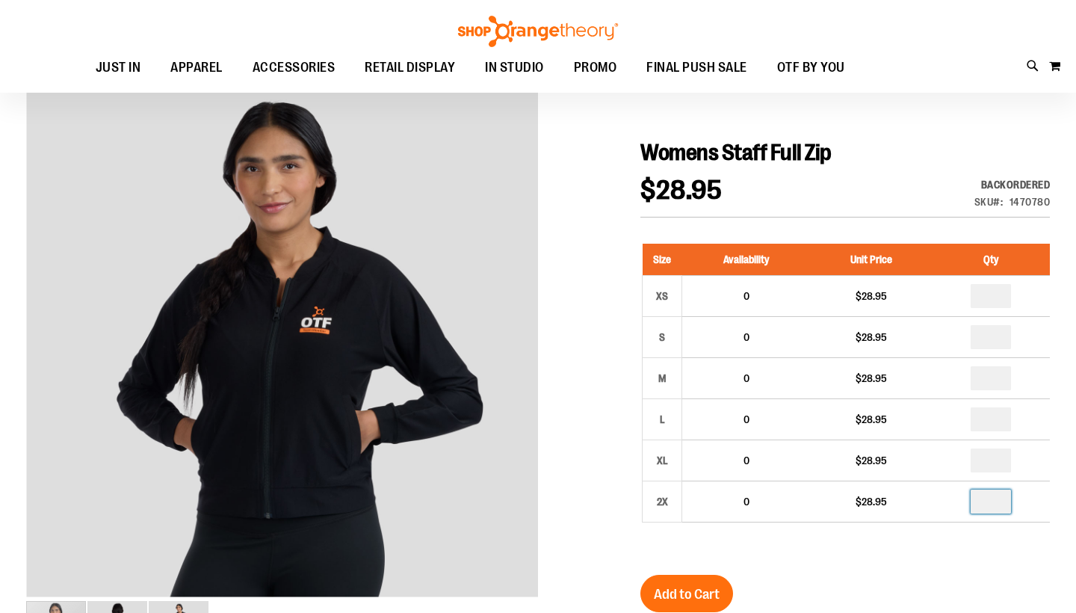
click at [988, 565] on div "Womens Staff Full Zip $28.95 Backordered Only %1 left SKU 1470780 Size Availabi…" at bounding box center [846, 564] width 410 height 851
click at [691, 594] on span "Add to Cart" at bounding box center [687, 594] width 66 height 16
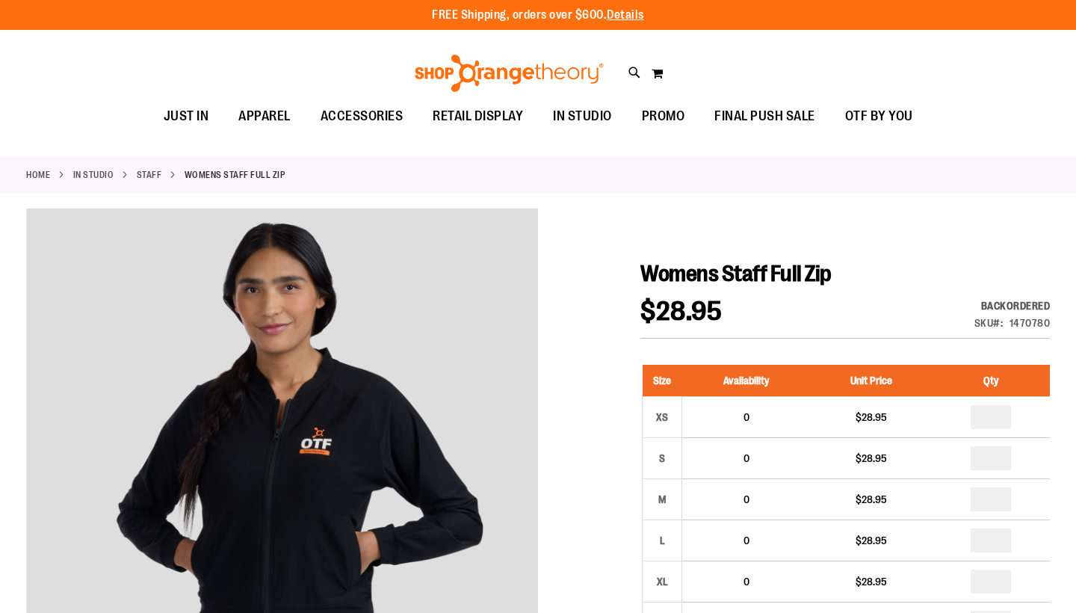
scroll to position [0, 0]
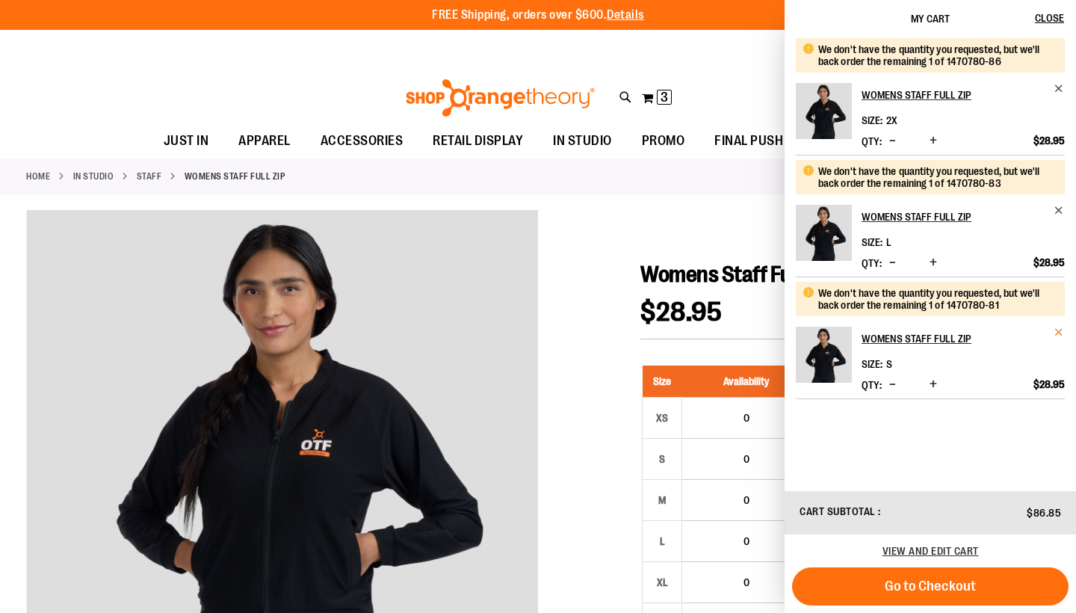
click at [1055, 330] on span "Remove item" at bounding box center [1059, 332] width 11 height 11
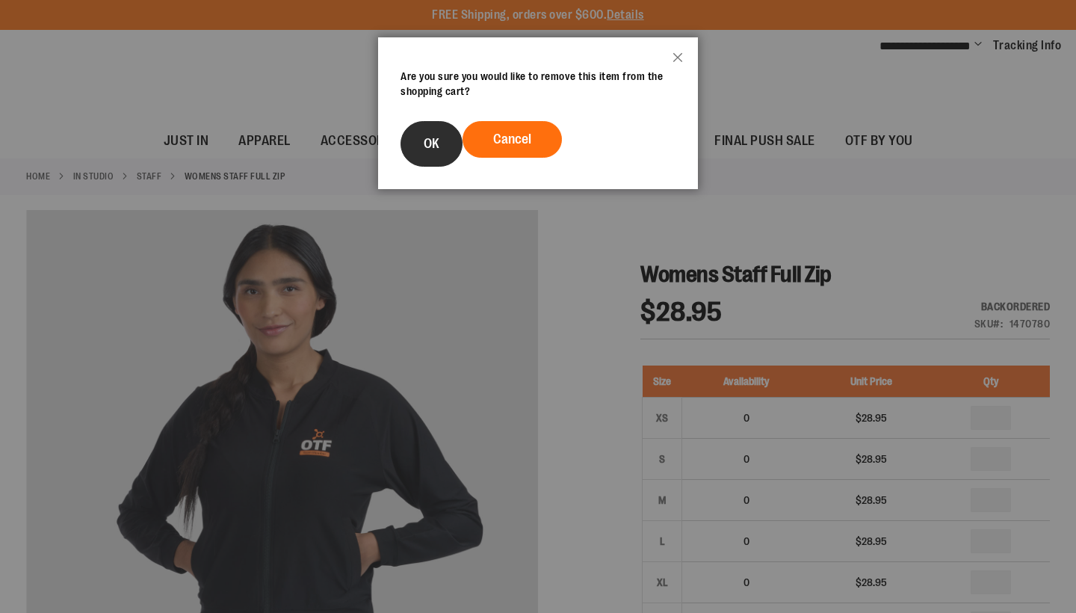
click at [420, 139] on button "OK" at bounding box center [432, 144] width 62 height 46
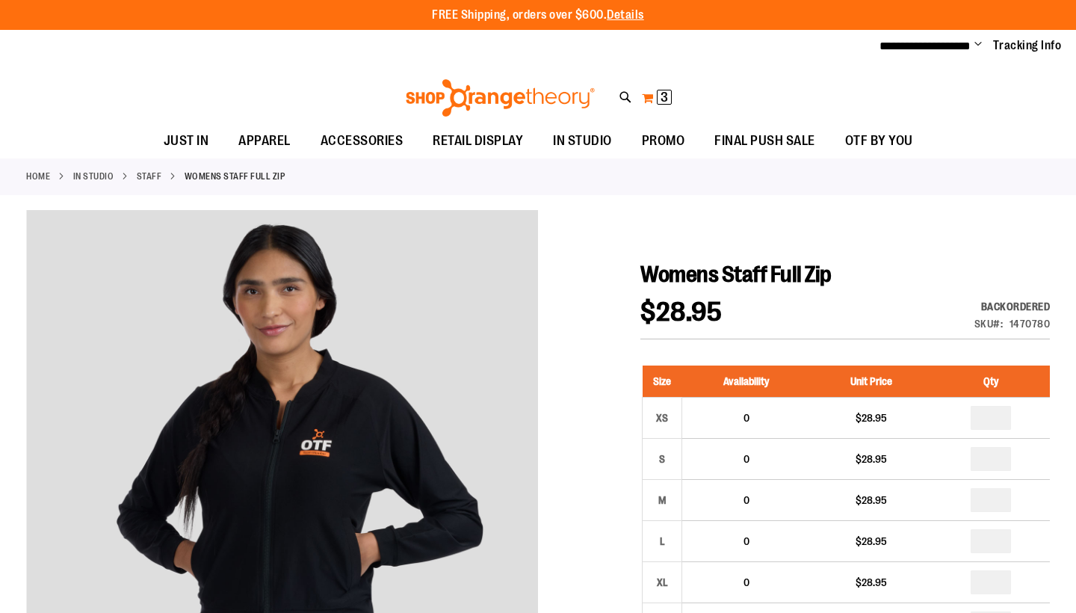
click at [657, 98] on span "3 3 items" at bounding box center [664, 97] width 15 height 15
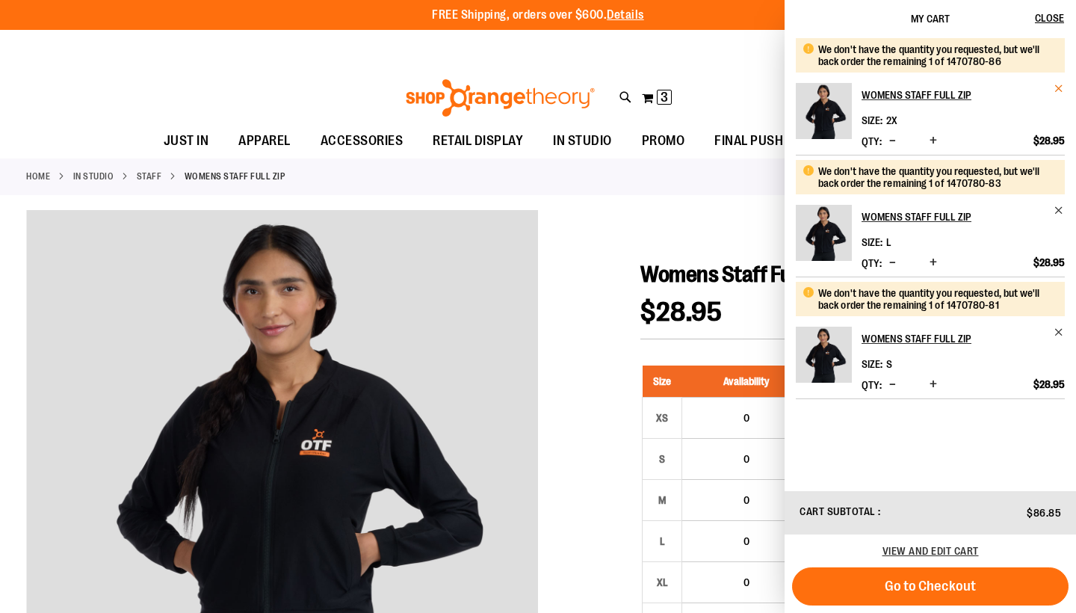
click at [1059, 85] on span "Remove item" at bounding box center [1059, 88] width 11 height 11
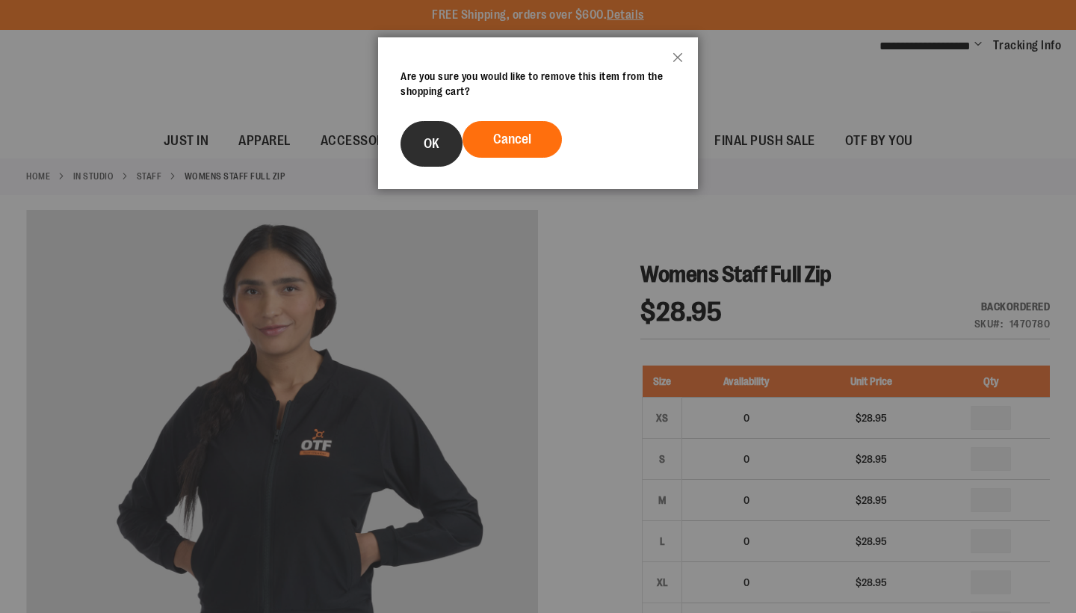
click at [441, 155] on button "OK" at bounding box center [432, 144] width 62 height 46
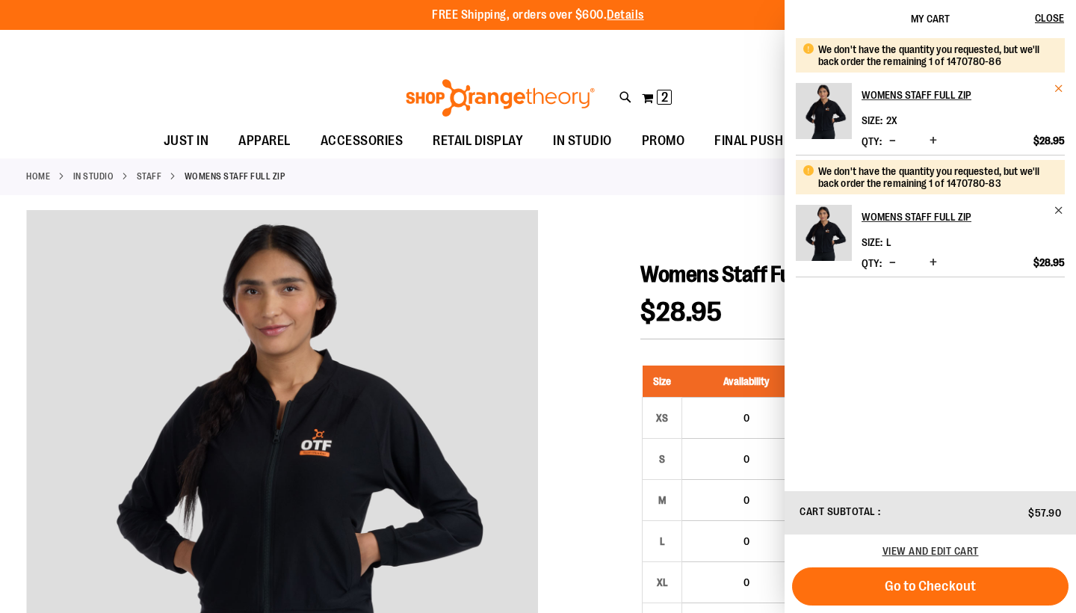
click at [1058, 88] on span "Remove item" at bounding box center [1059, 88] width 11 height 11
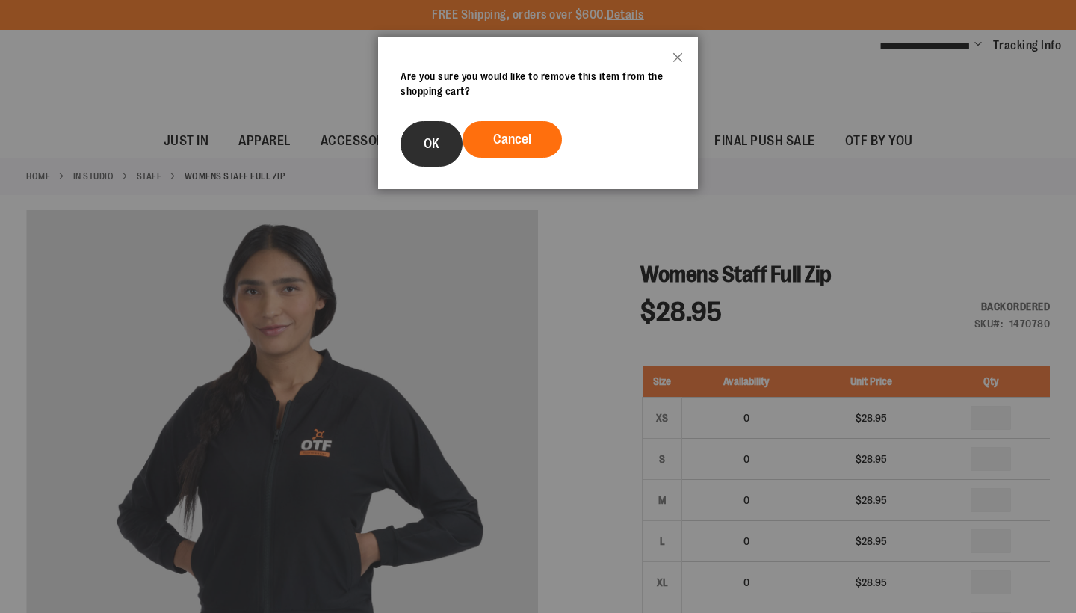
click at [434, 151] on button "OK" at bounding box center [432, 144] width 62 height 46
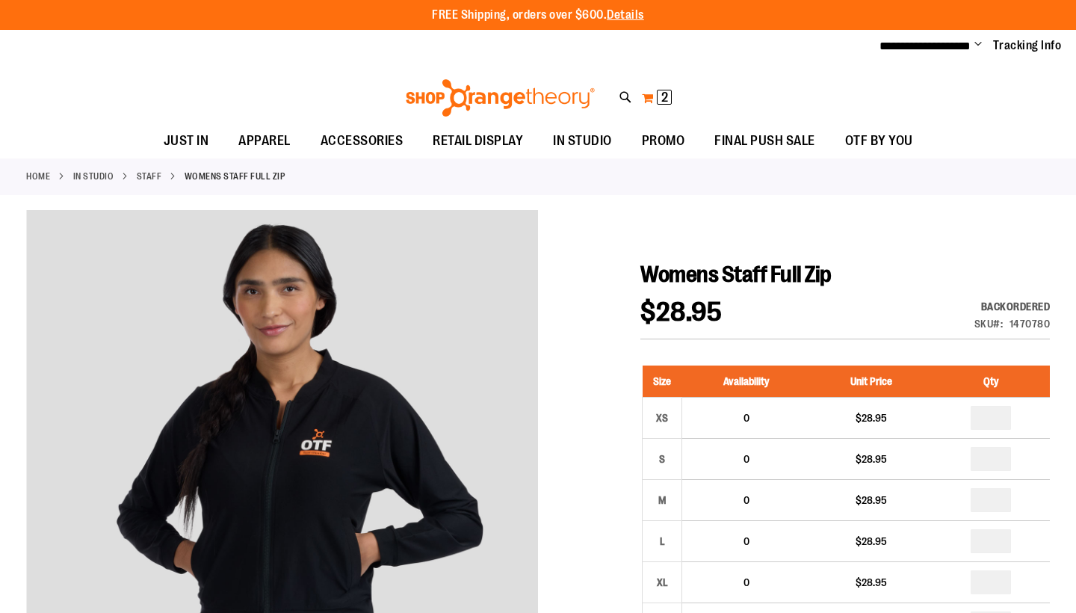
click at [666, 98] on span "2" at bounding box center [665, 97] width 7 height 15
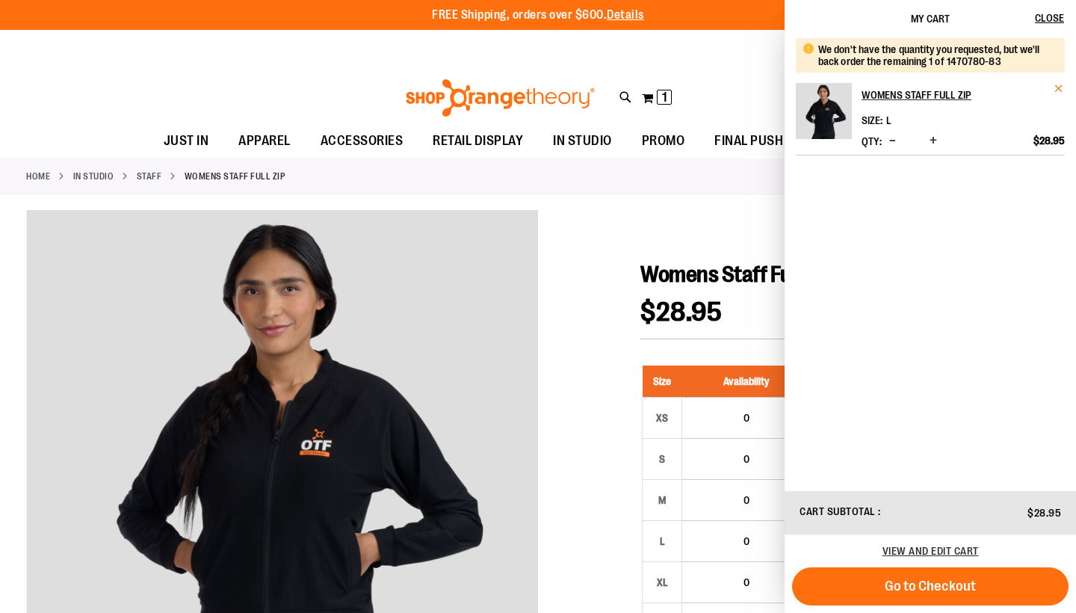
click at [1057, 90] on span "Remove item" at bounding box center [1059, 88] width 11 height 11
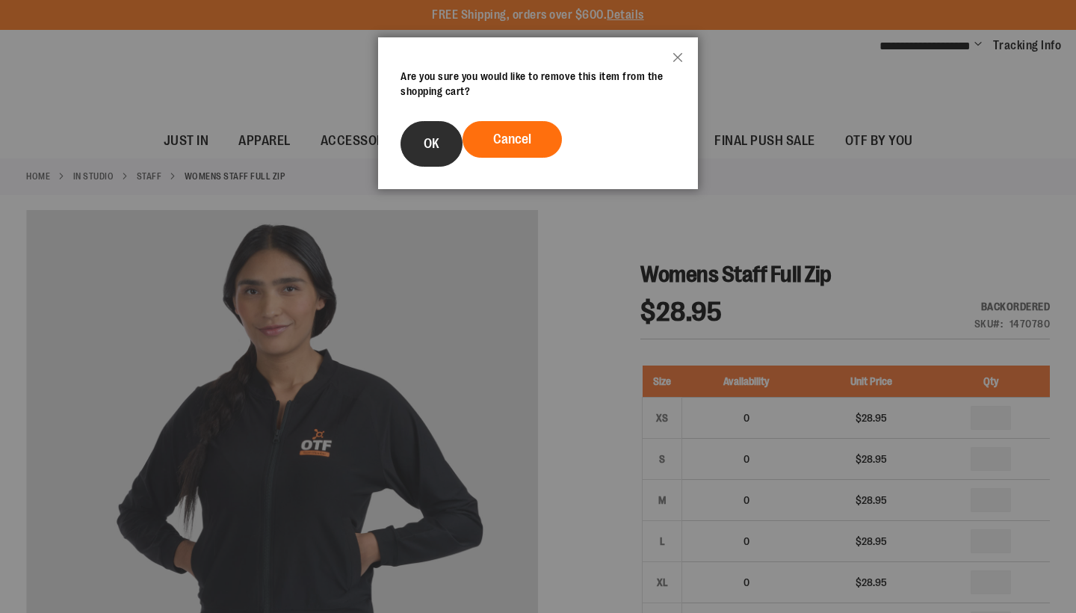
click at [427, 150] on span "OK" at bounding box center [432, 143] width 16 height 15
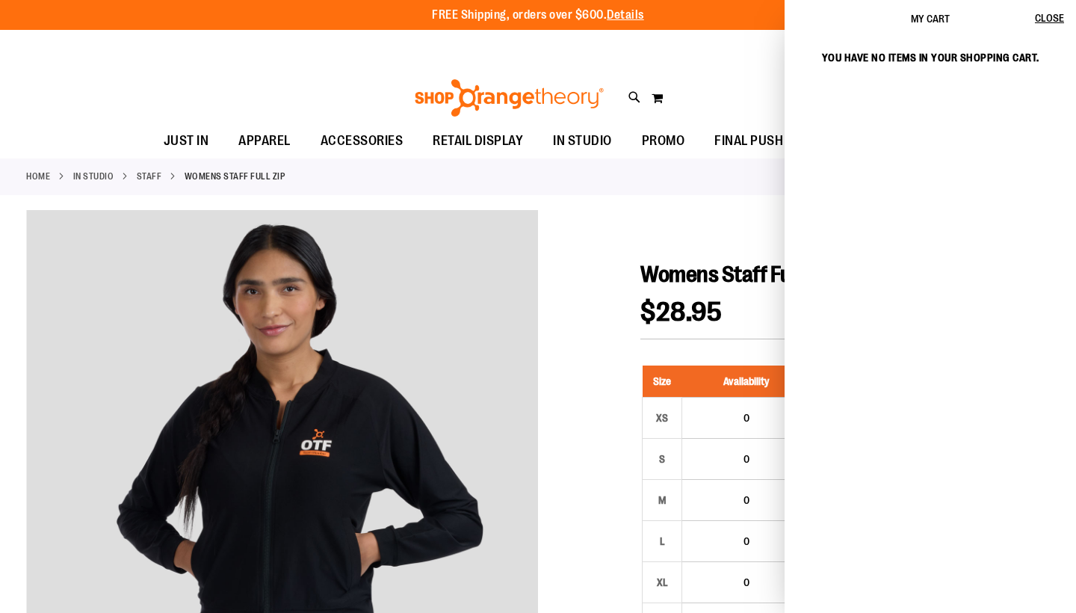
click at [719, 58] on div "**********" at bounding box center [538, 46] width 1076 height 33
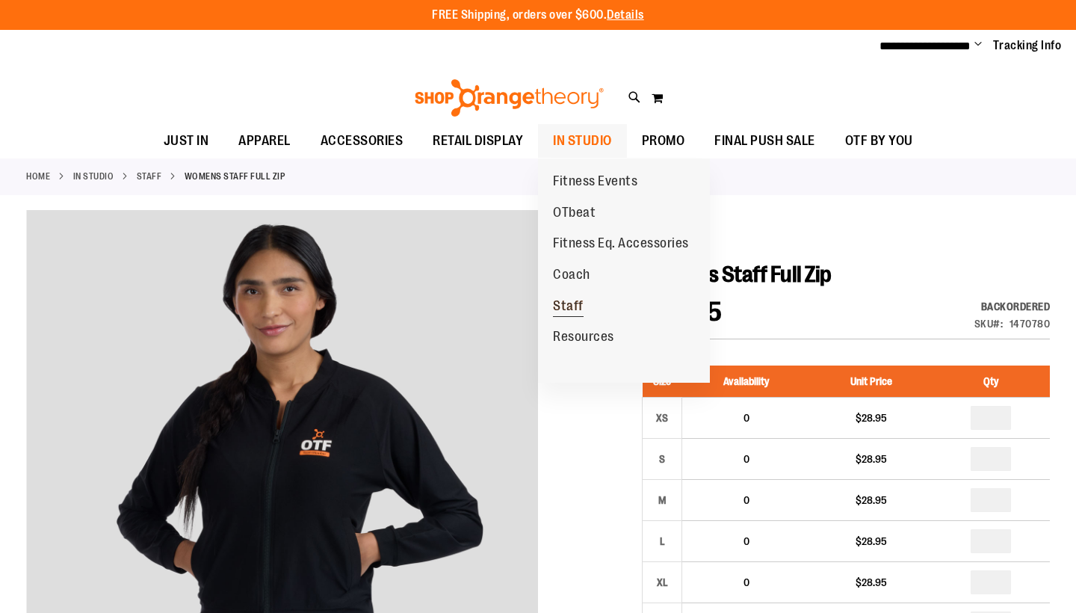
click at [563, 302] on span "Staff" at bounding box center [568, 307] width 31 height 19
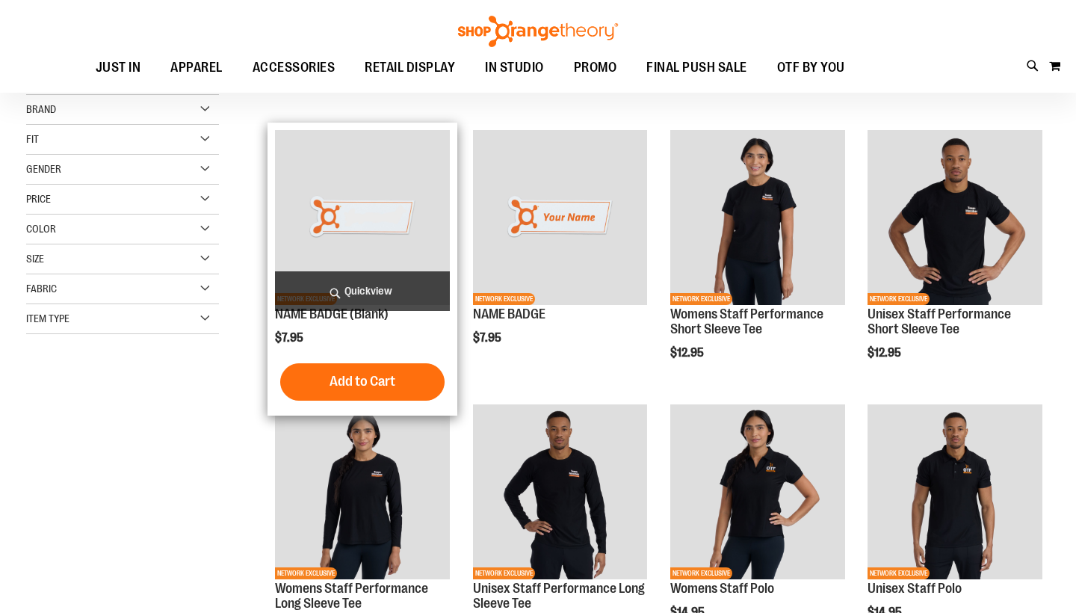
scroll to position [221, 0]
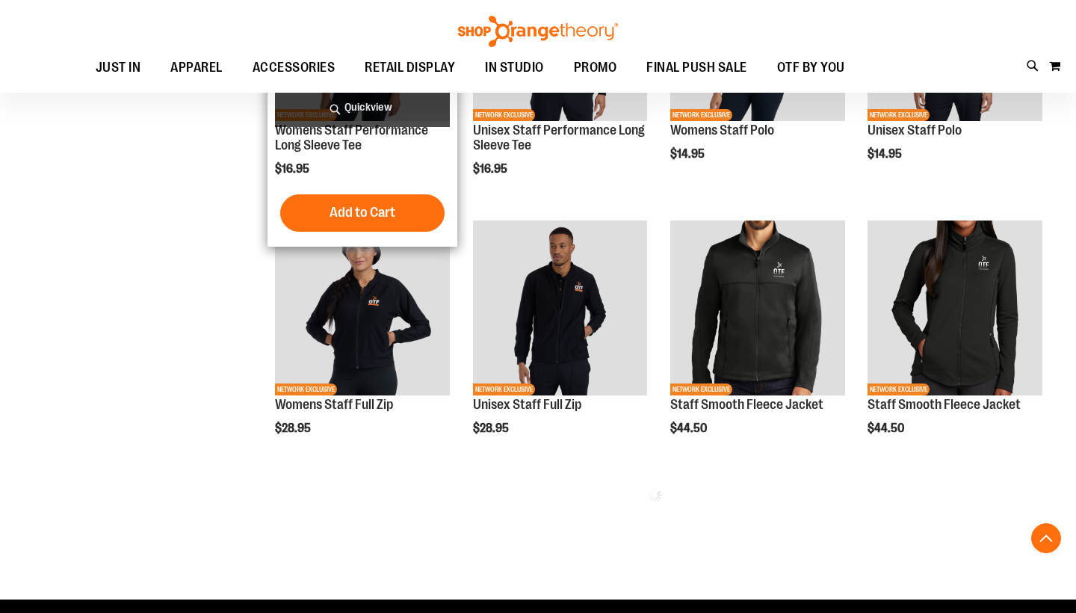
scroll to position [638, 0]
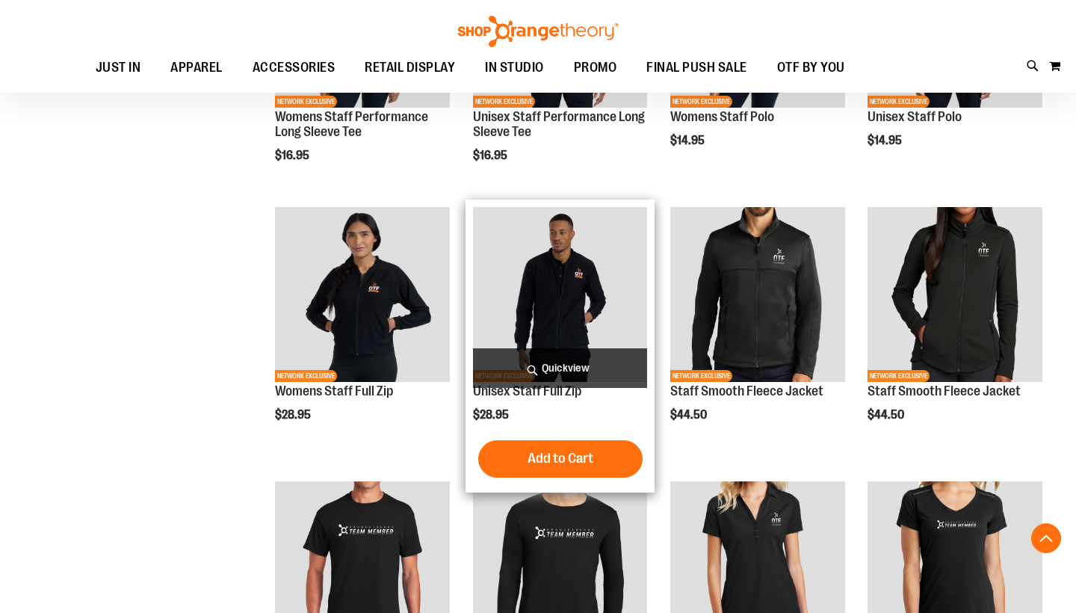
click at [561, 301] on img "product" at bounding box center [560, 294] width 175 height 175
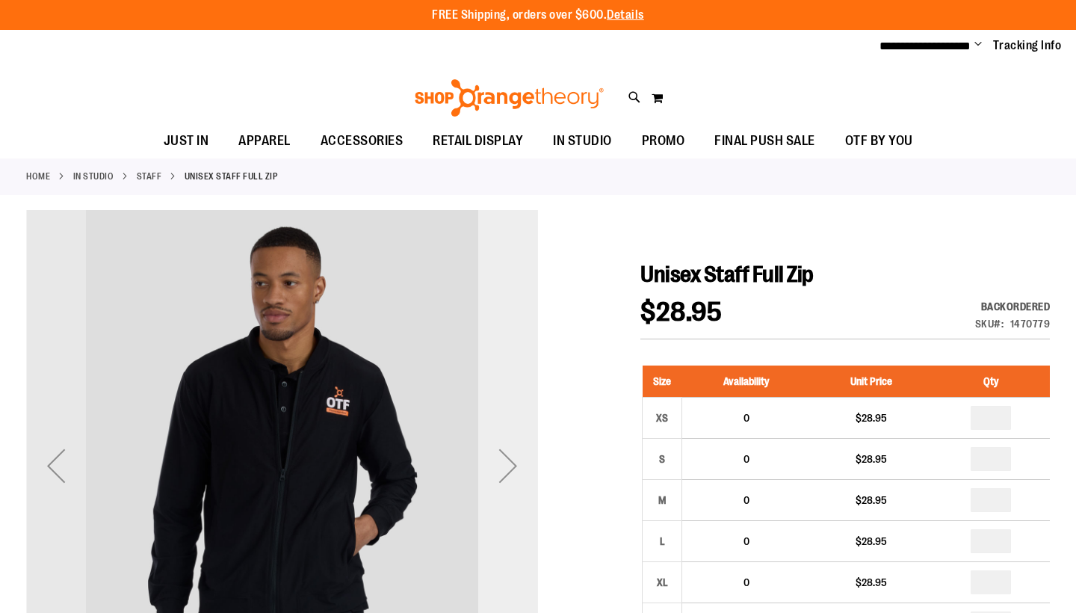
click at [515, 463] on div "Next" at bounding box center [508, 466] width 60 height 60
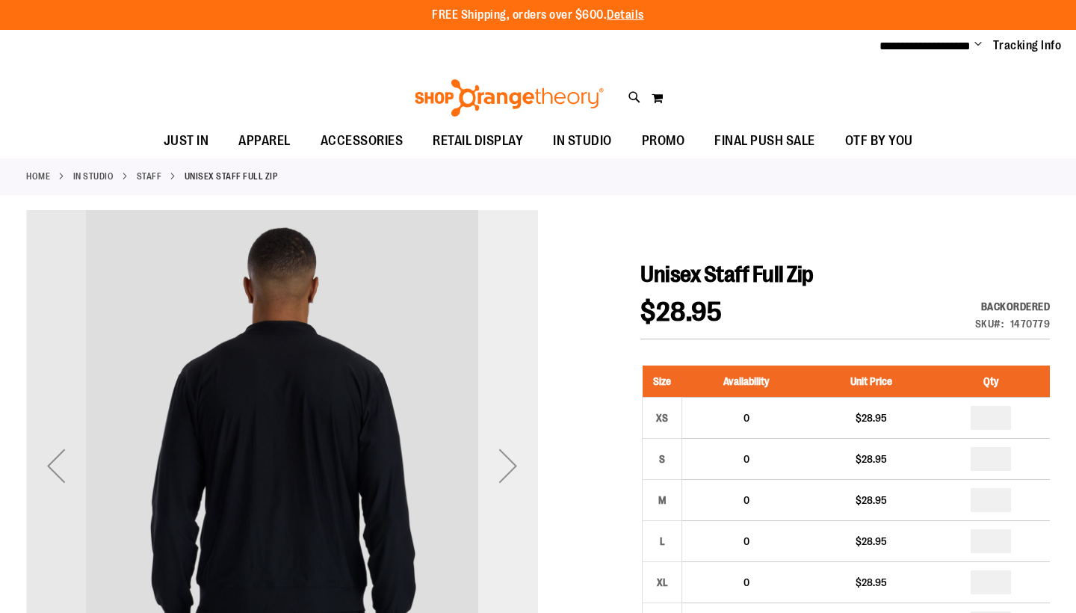
click at [515, 463] on div "Next" at bounding box center [508, 466] width 60 height 60
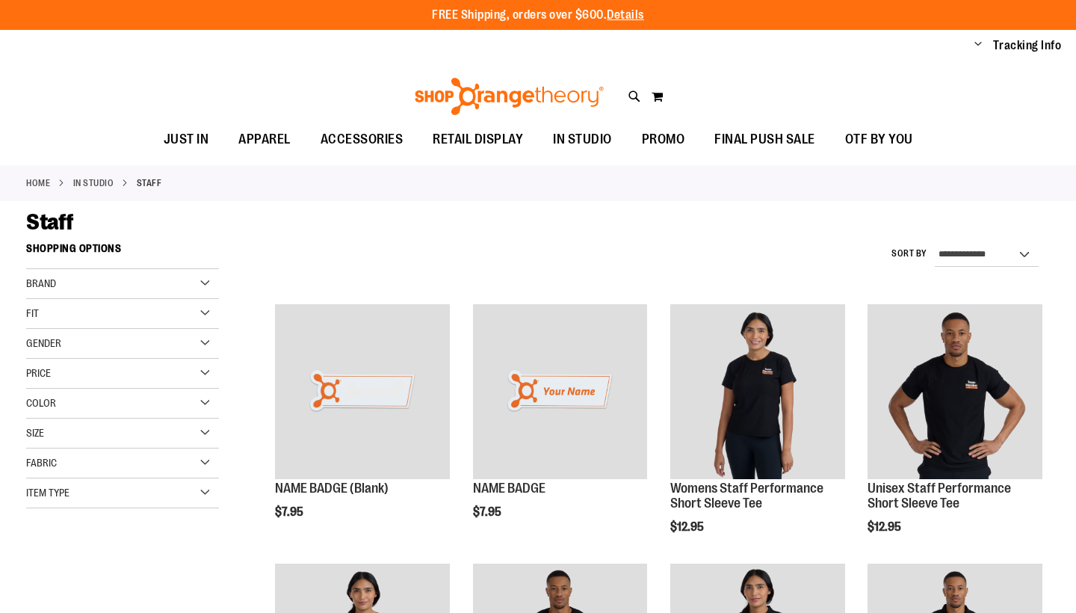
scroll to position [638, 0]
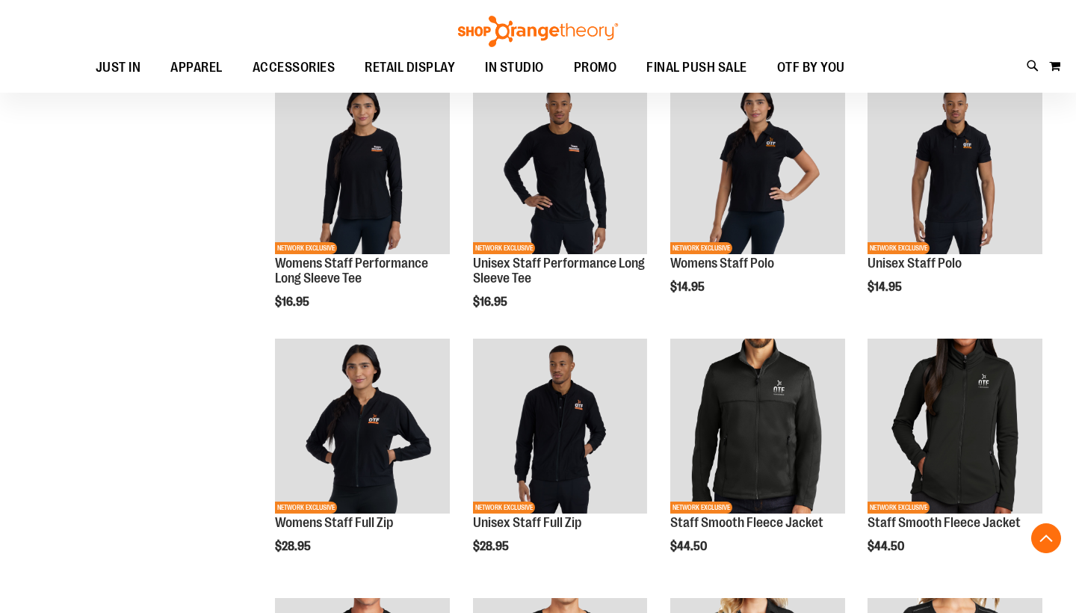
scroll to position [475, 0]
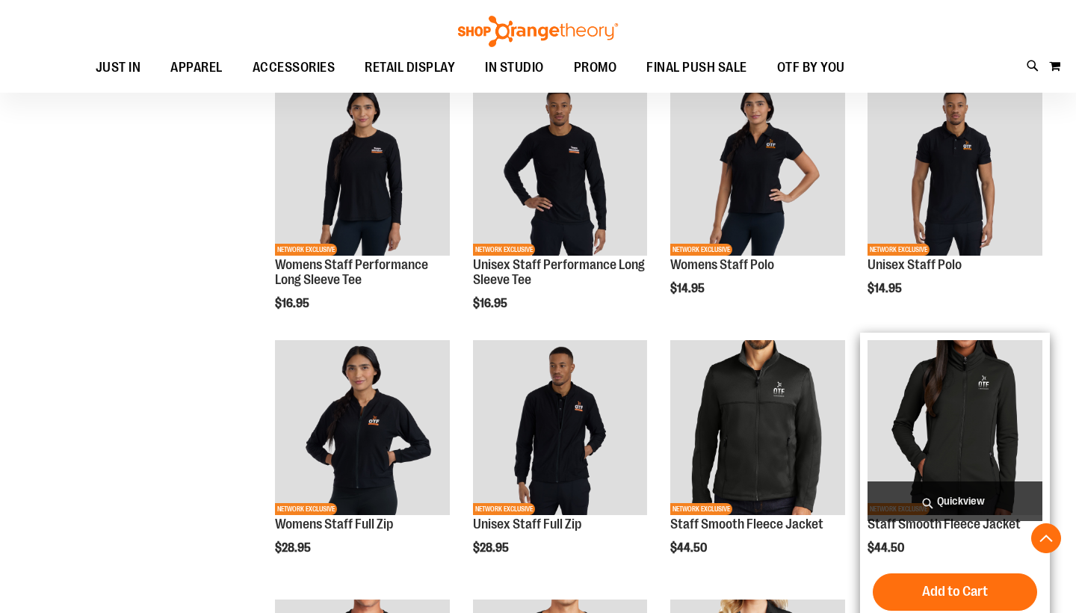
click at [967, 447] on img "product" at bounding box center [955, 427] width 175 height 175
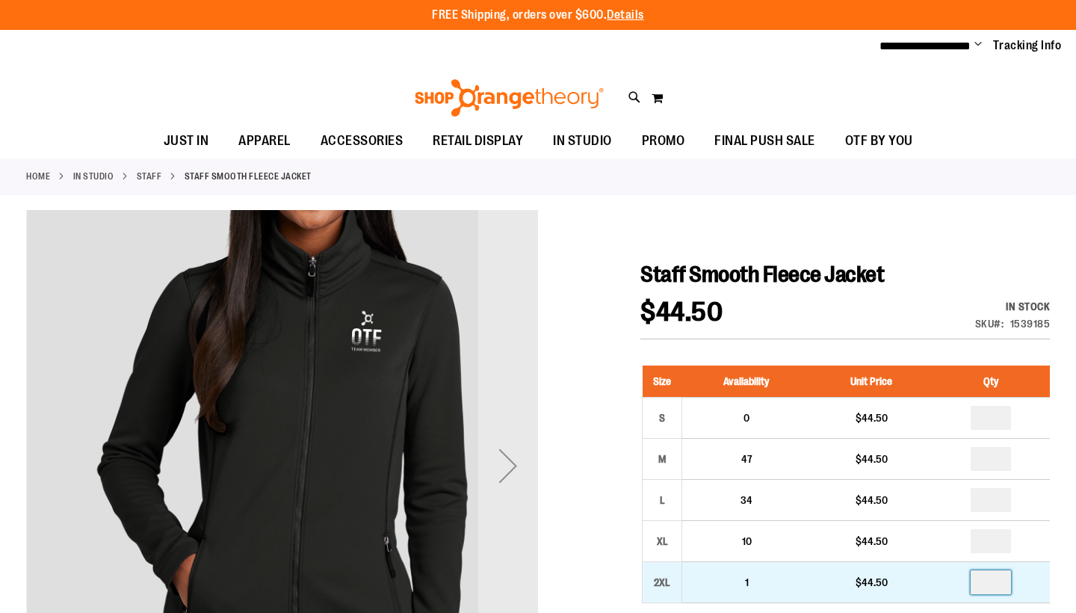
drag, startPoint x: 956, startPoint y: 581, endPoint x: 941, endPoint y: 576, distance: 15.6
click at [946, 579] on td at bounding box center [991, 582] width 118 height 41
type input "*"
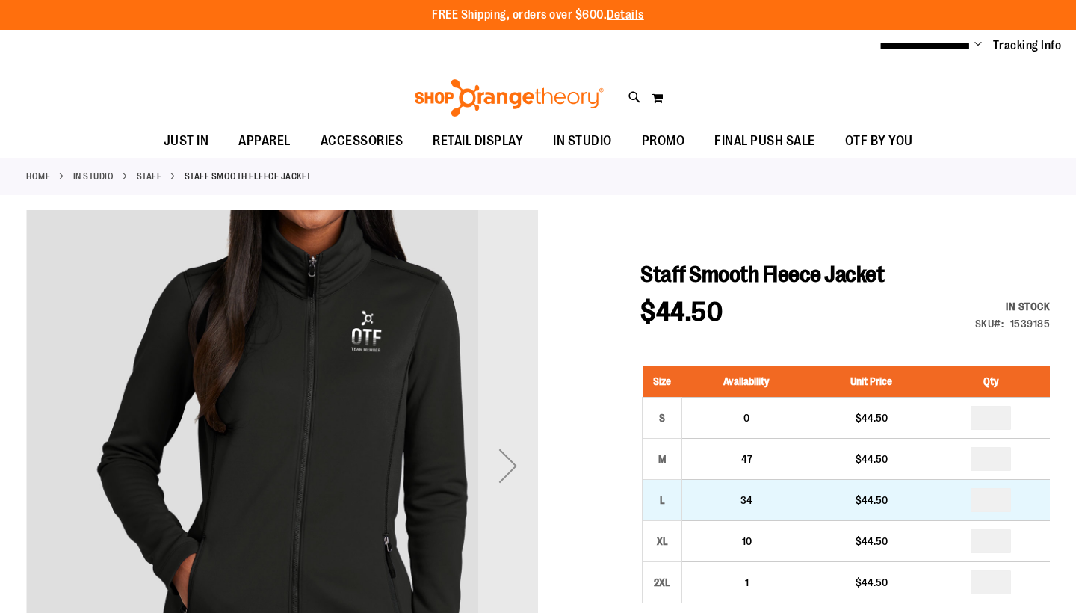
drag, startPoint x: 1005, startPoint y: 499, endPoint x: 933, endPoint y: 499, distance: 71.8
type input "*"
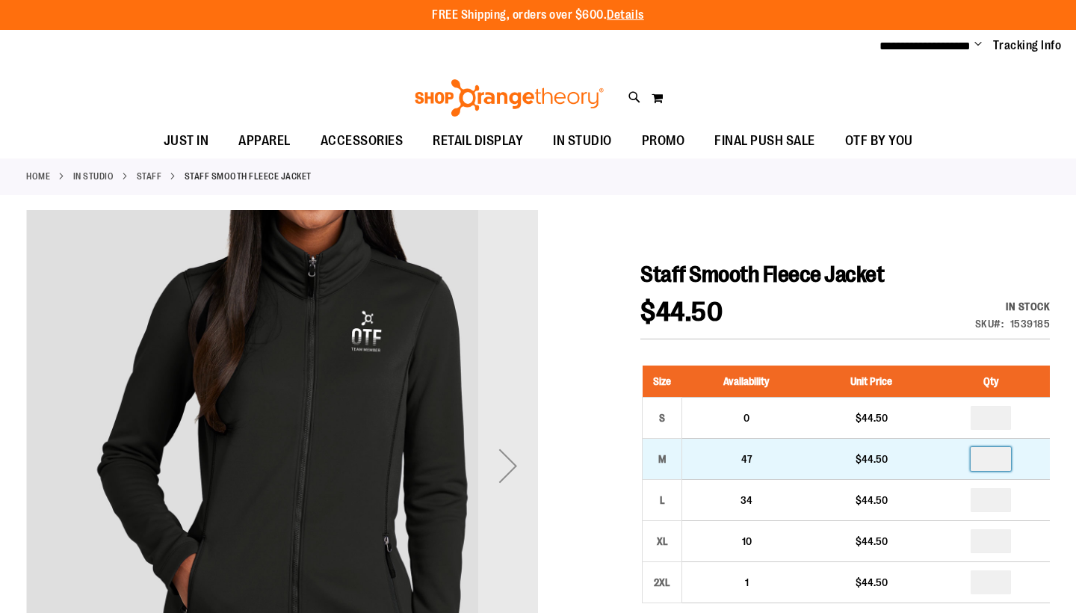
drag, startPoint x: 1002, startPoint y: 457, endPoint x: 972, endPoint y: 457, distance: 29.2
click at [976, 457] on input "number" at bounding box center [991, 459] width 40 height 24
type input "*"
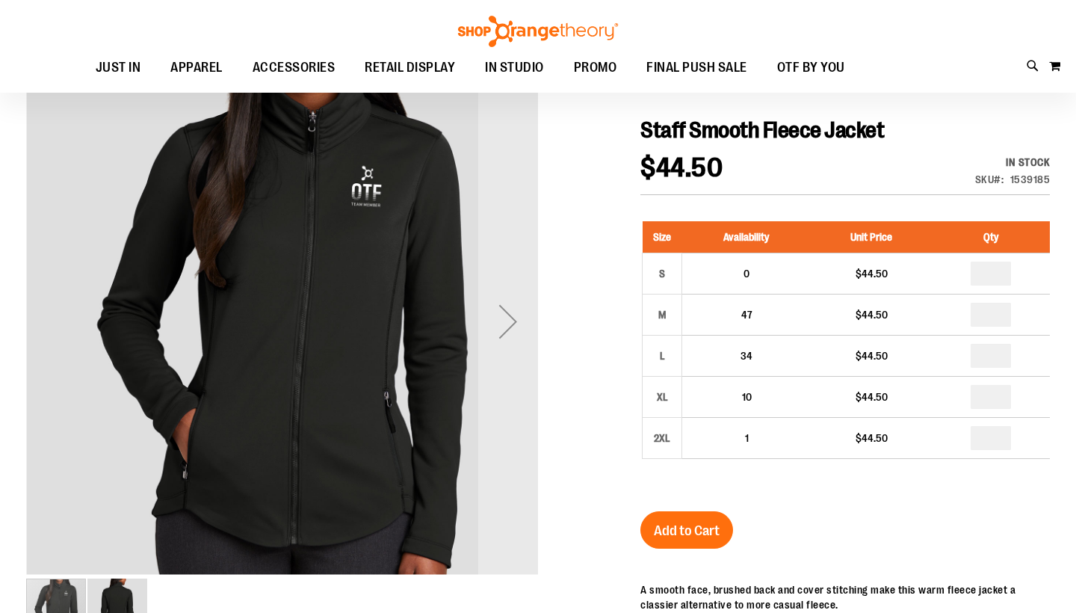
scroll to position [147, 0]
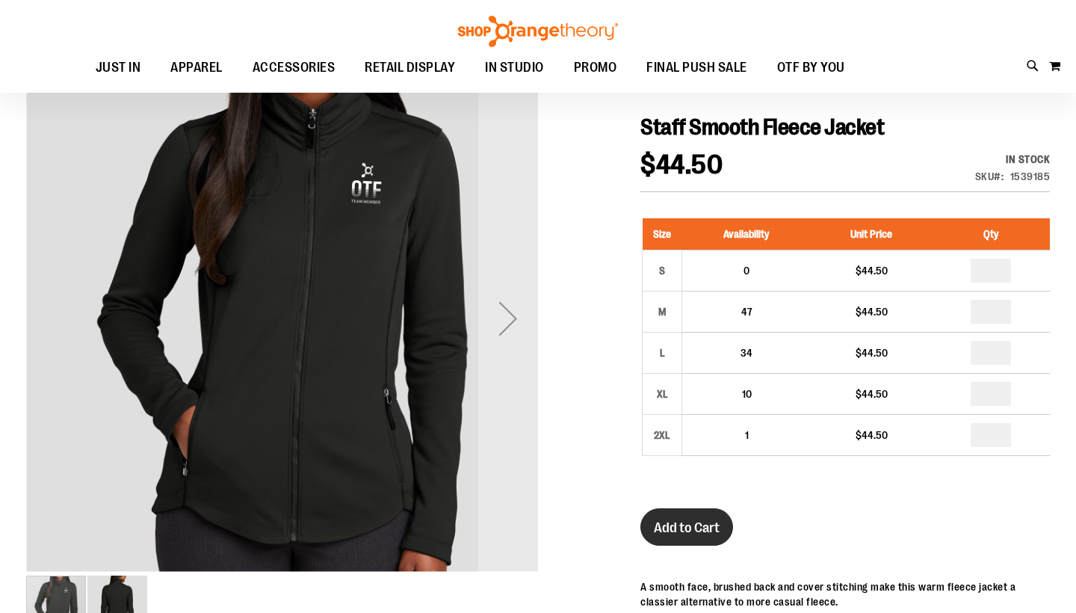
click at [679, 526] on span "Add to Cart" at bounding box center [687, 528] width 66 height 16
click at [693, 517] on button "Add to Cart" at bounding box center [687, 526] width 93 height 37
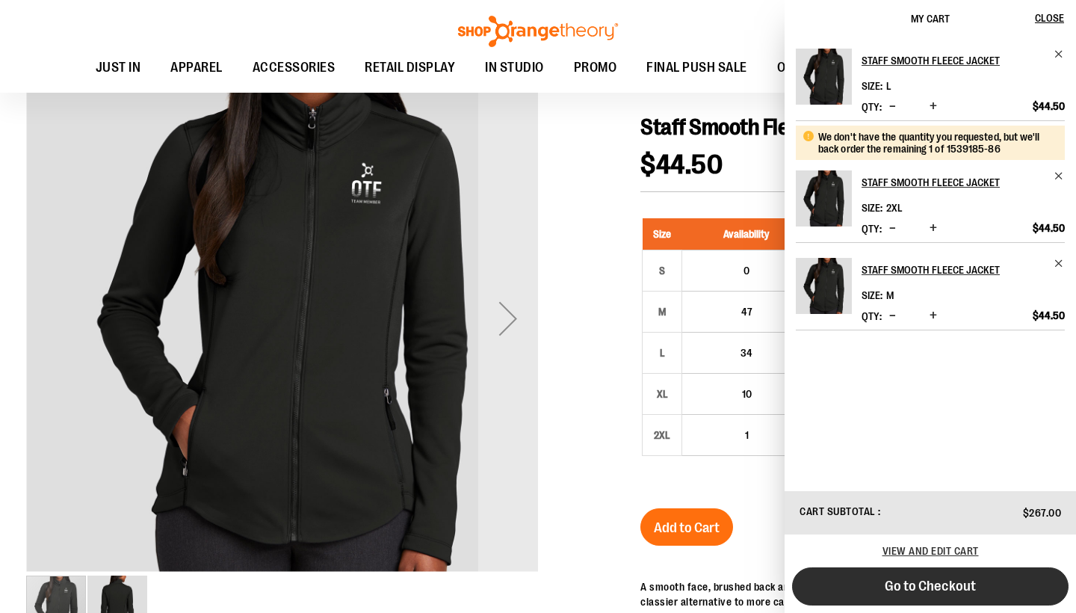
click at [850, 588] on button "Go to Checkout" at bounding box center [930, 586] width 277 height 38
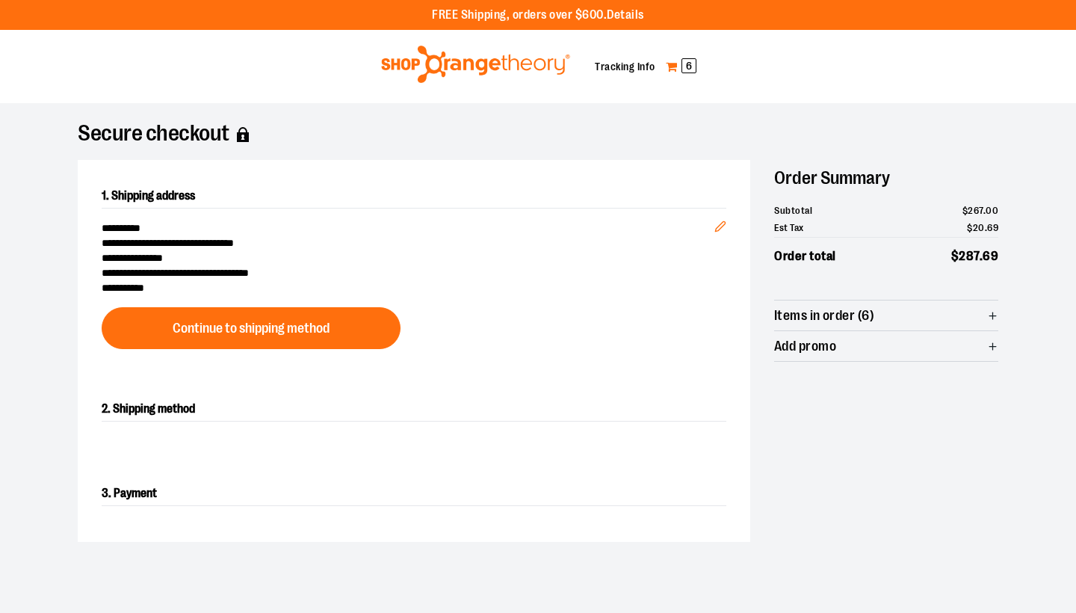
click at [673, 61] on link "My Cart 6" at bounding box center [681, 67] width 32 height 24
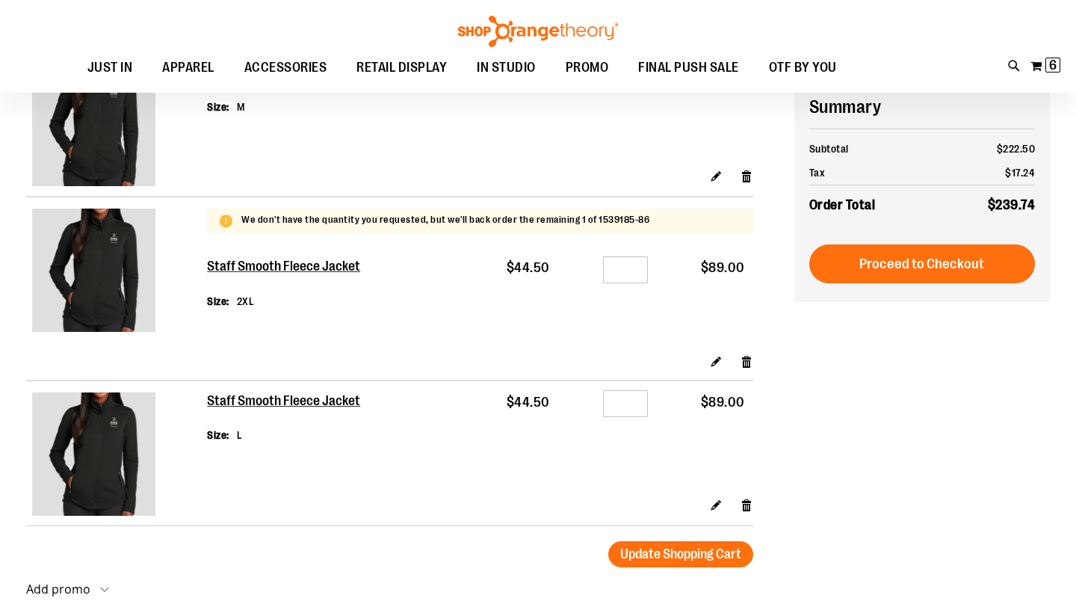
scroll to position [198, 0]
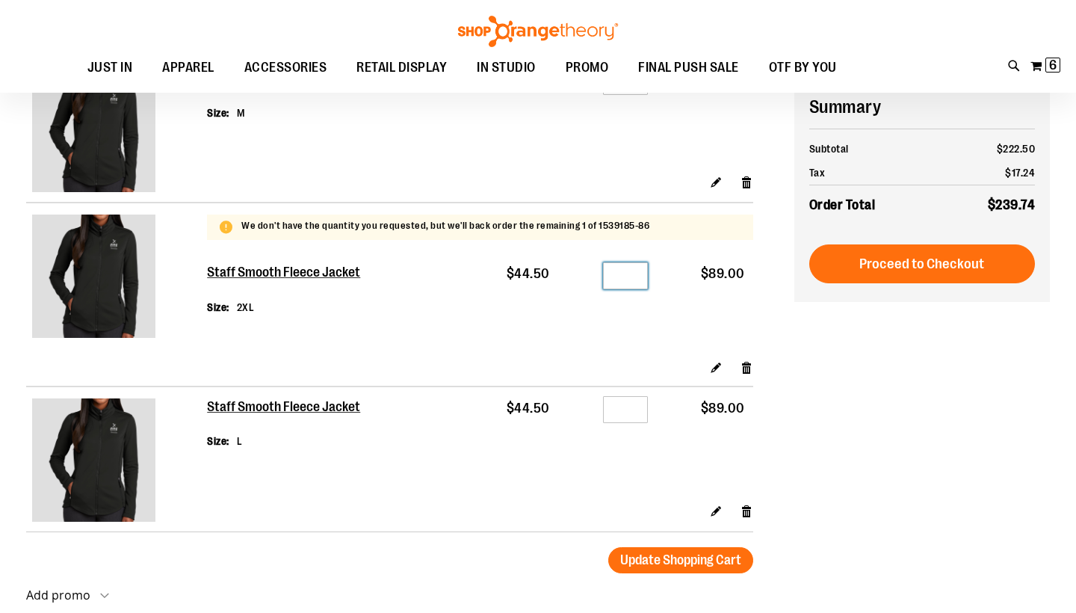
click at [628, 281] on input "*" at bounding box center [625, 275] width 45 height 27
type input "*"
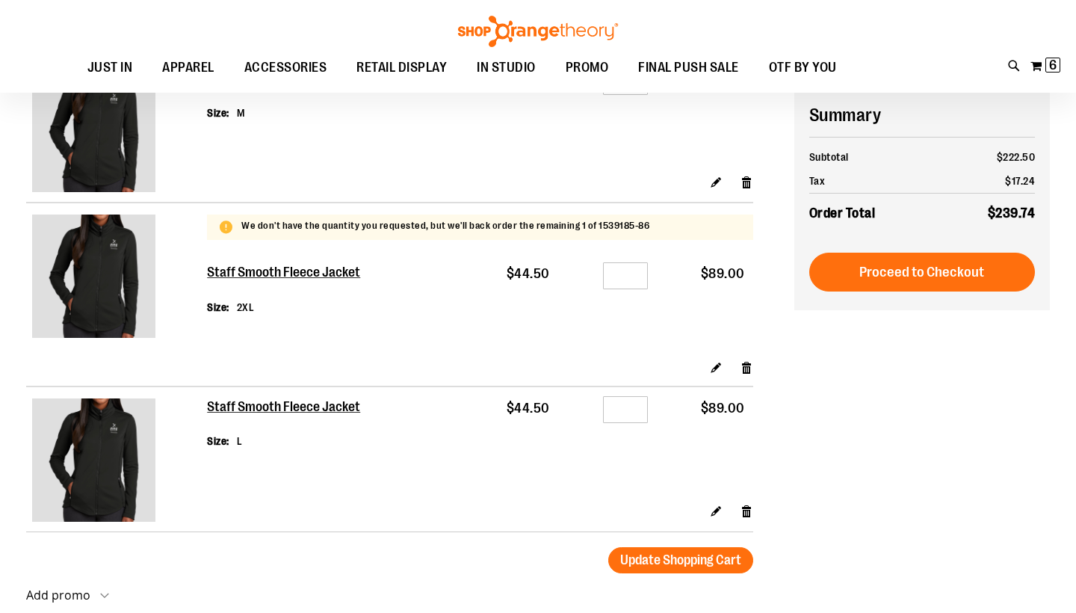
click at [611, 347] on td "Qty *" at bounding box center [607, 306] width 98 height 108
drag, startPoint x: 630, startPoint y: 404, endPoint x: 544, endPoint y: 396, distance: 86.3
click at [544, 396] on tr "Staff Smooth Fleece Jacket Size L $44.50 Qty * $89.00" at bounding box center [389, 444] width 727 height 117
type input "*"
click at [477, 477] on td "$44.50" at bounding box center [510, 444] width 96 height 117
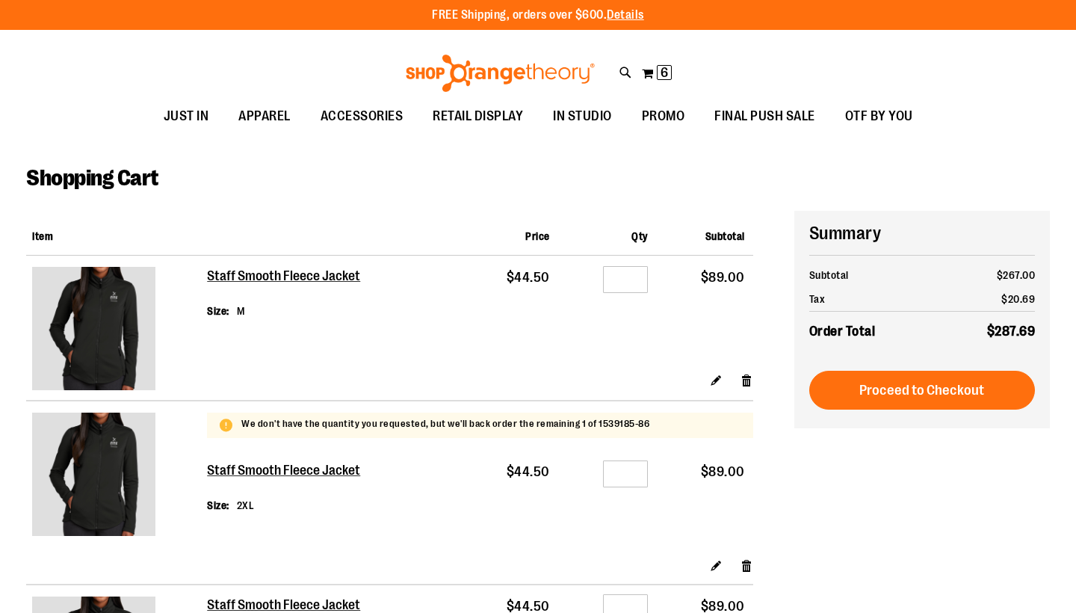
scroll to position [0, 0]
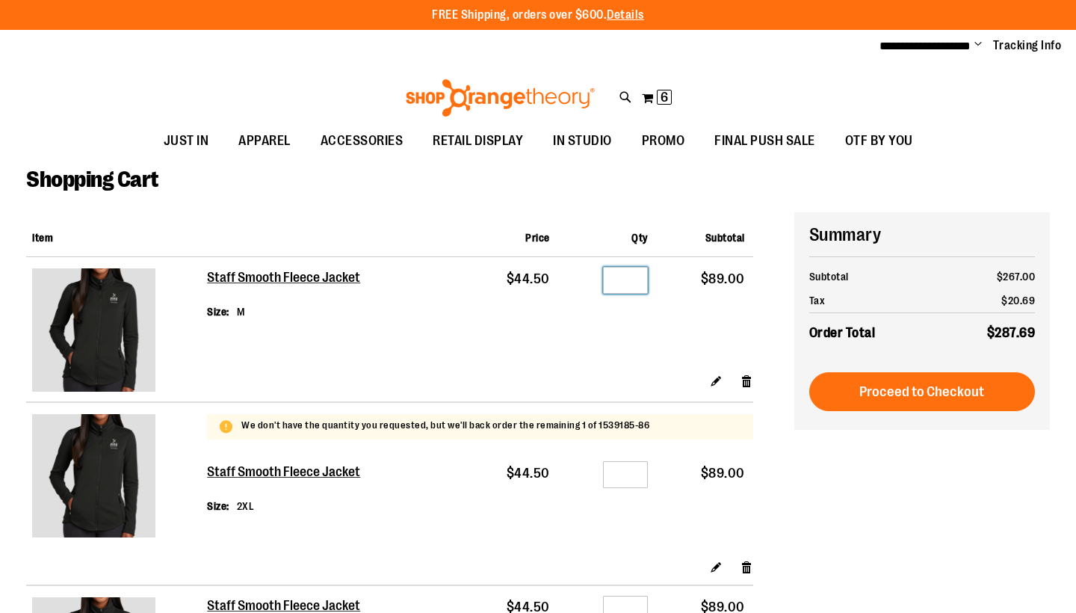
drag, startPoint x: 633, startPoint y: 277, endPoint x: 571, endPoint y: 277, distance: 62.0
click at [579, 277] on div "Qty *" at bounding box center [607, 283] width 81 height 22
type input "*"
click at [585, 351] on td "Qty *" at bounding box center [607, 315] width 98 height 116
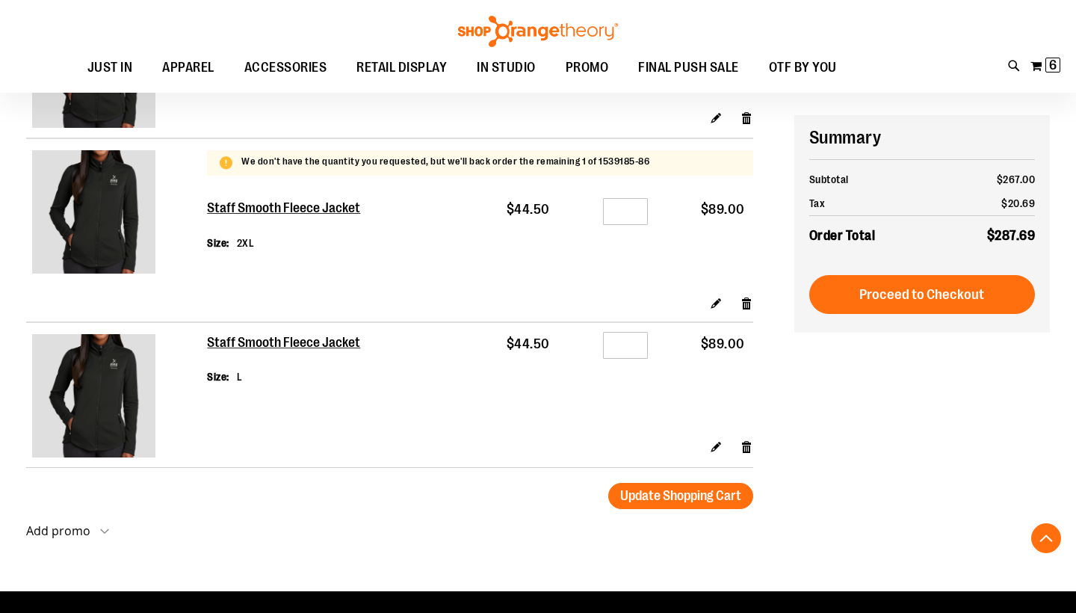
scroll to position [285, 0]
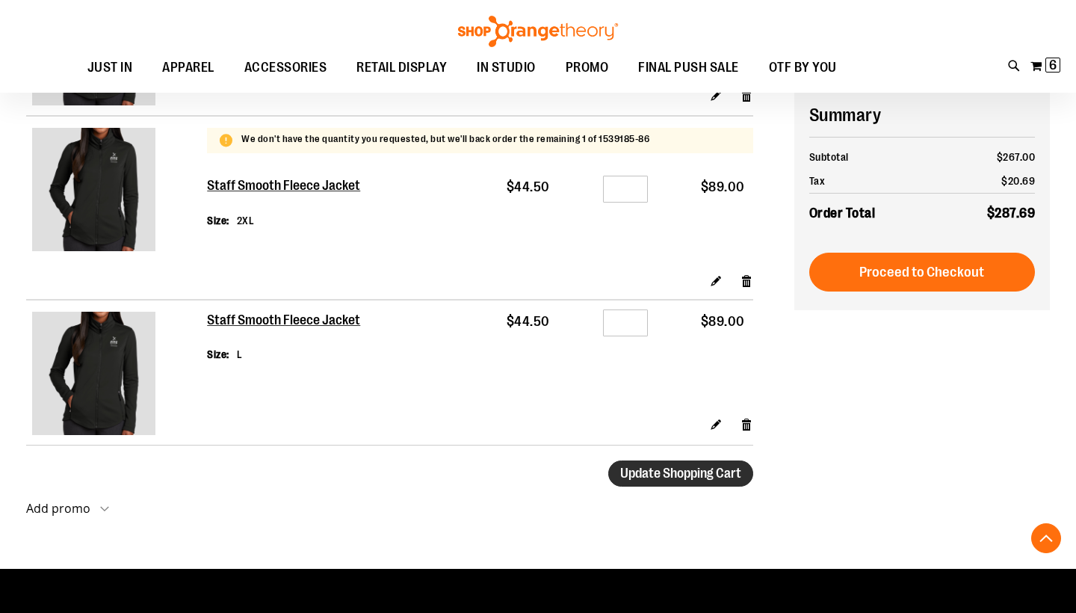
click at [659, 470] on span "Update Shopping Cart" at bounding box center [680, 473] width 121 height 15
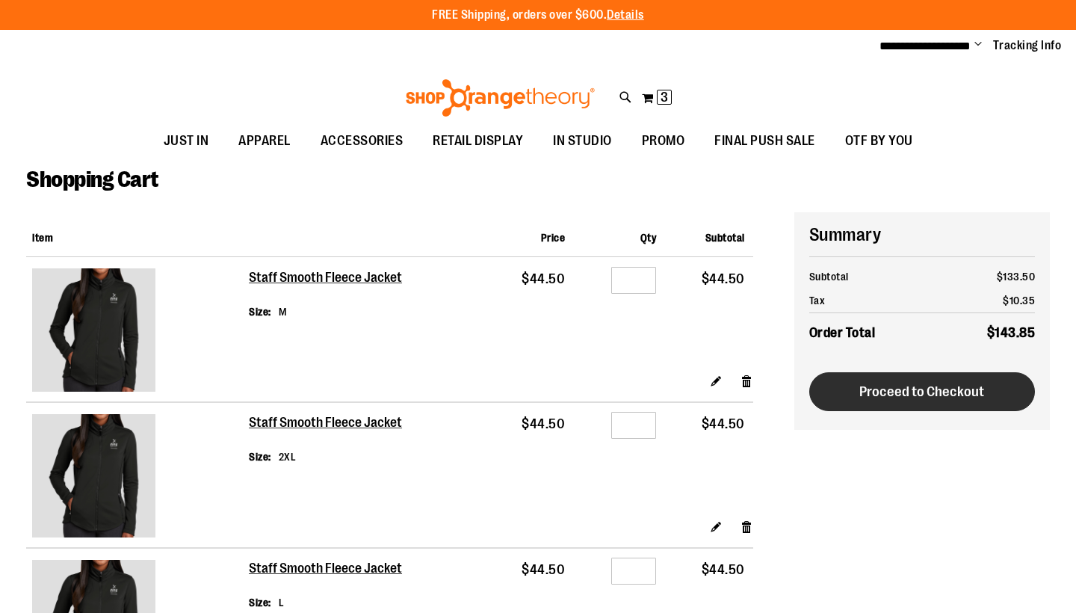
click at [928, 398] on button "Proceed to Checkout" at bounding box center [923, 391] width 226 height 39
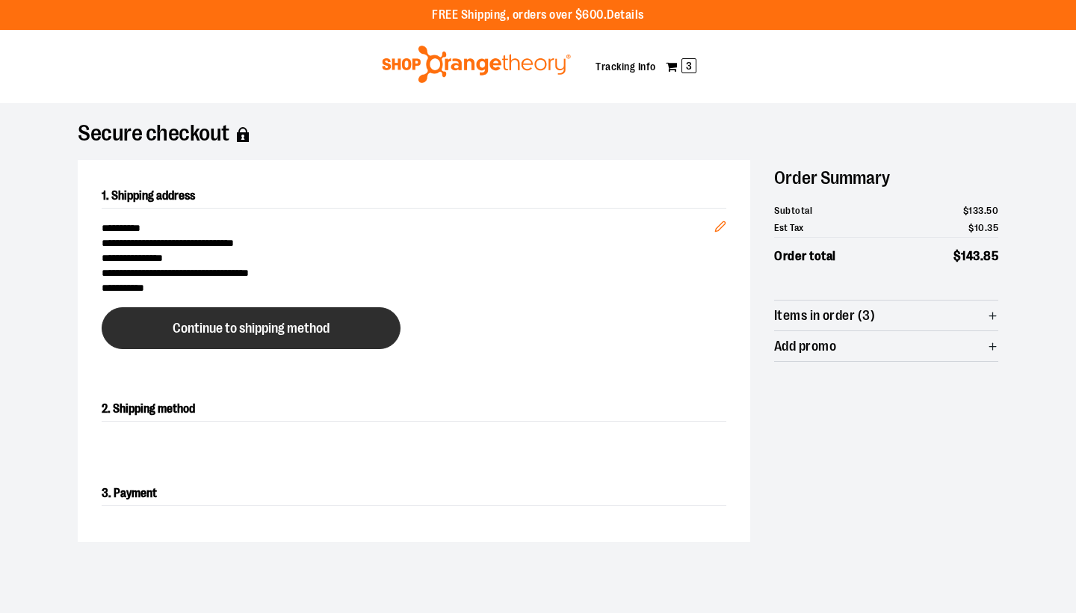
click at [240, 330] on span "Continue to shipping method" at bounding box center [251, 328] width 157 height 14
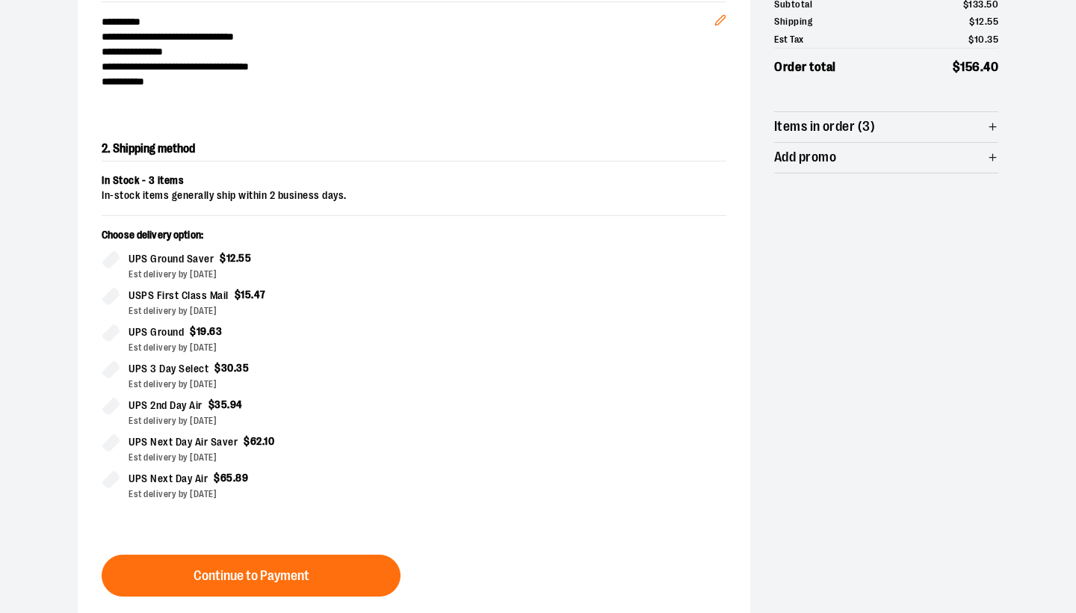
scroll to position [255, 0]
